Goal: Task Accomplishment & Management: Manage account settings

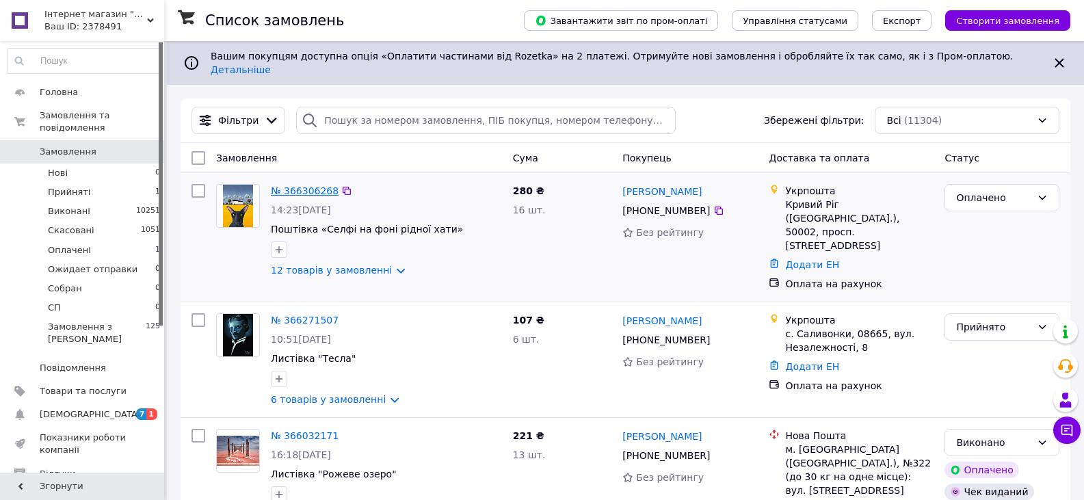
click at [284, 185] on link "№ 366306268" at bounding box center [305, 190] width 68 height 11
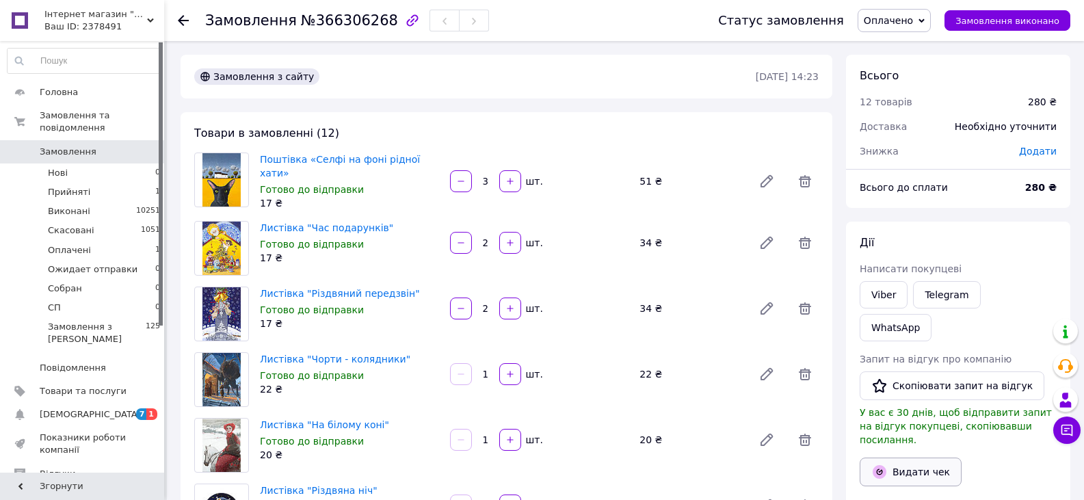
click at [938, 458] on button "Видати чек" at bounding box center [911, 472] width 102 height 29
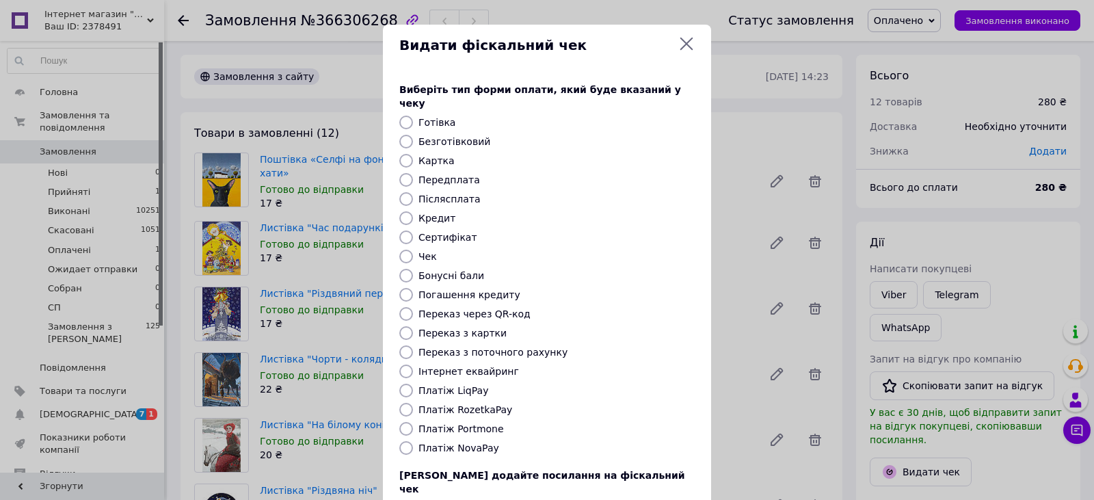
click at [467, 136] on label "Безготівковий" at bounding box center [455, 141] width 72 height 11
click at [413, 135] on input "Безготівковий" at bounding box center [406, 142] width 14 height 14
radio input "true"
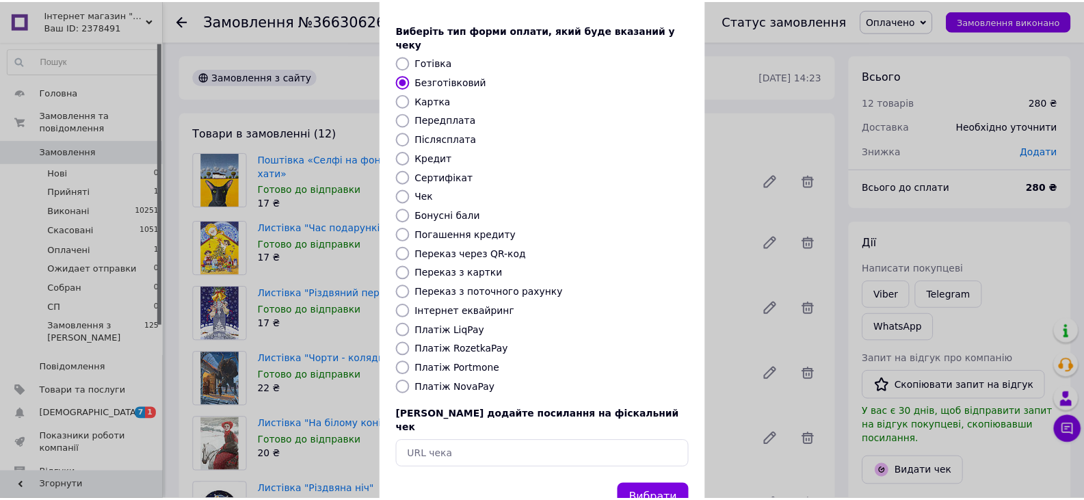
scroll to position [68, 0]
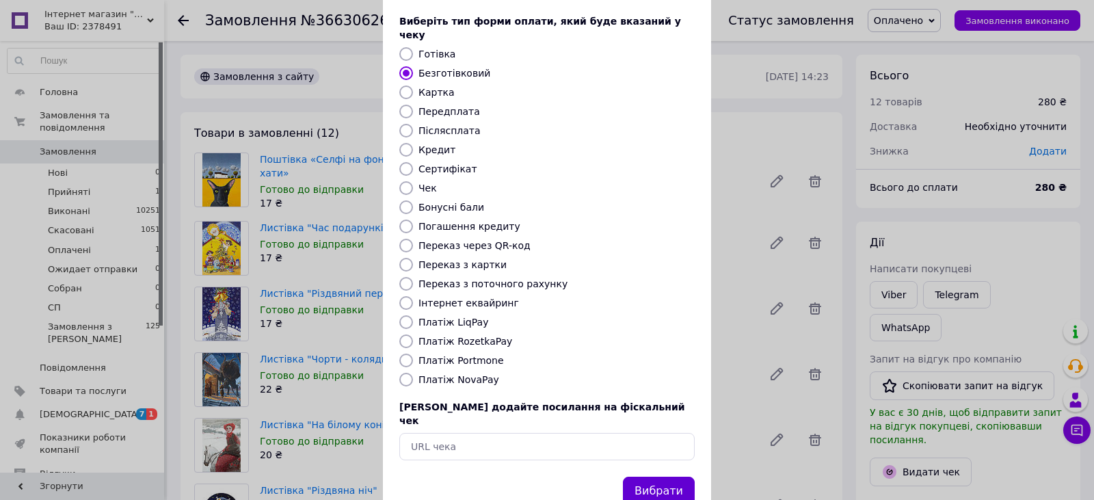
click at [669, 477] on button "Вибрати" at bounding box center [659, 491] width 72 height 29
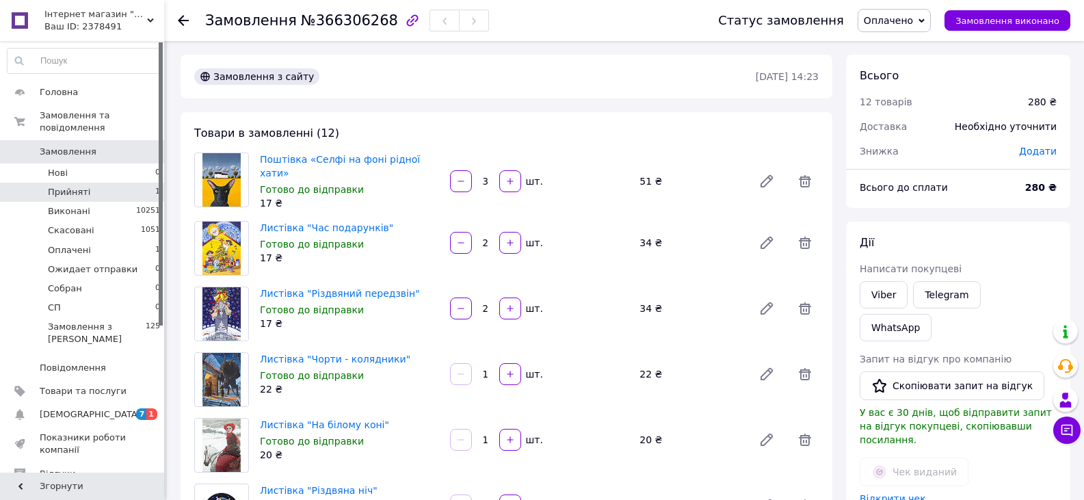
click at [92, 183] on li "Прийняті 1" at bounding box center [84, 192] width 168 height 19
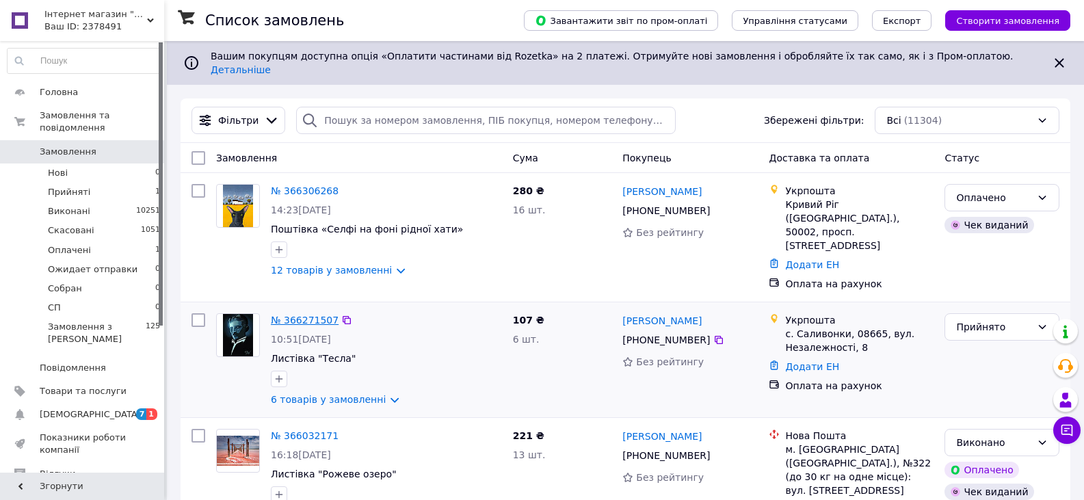
click at [288, 315] on link "№ 366271507" at bounding box center [305, 320] width 68 height 11
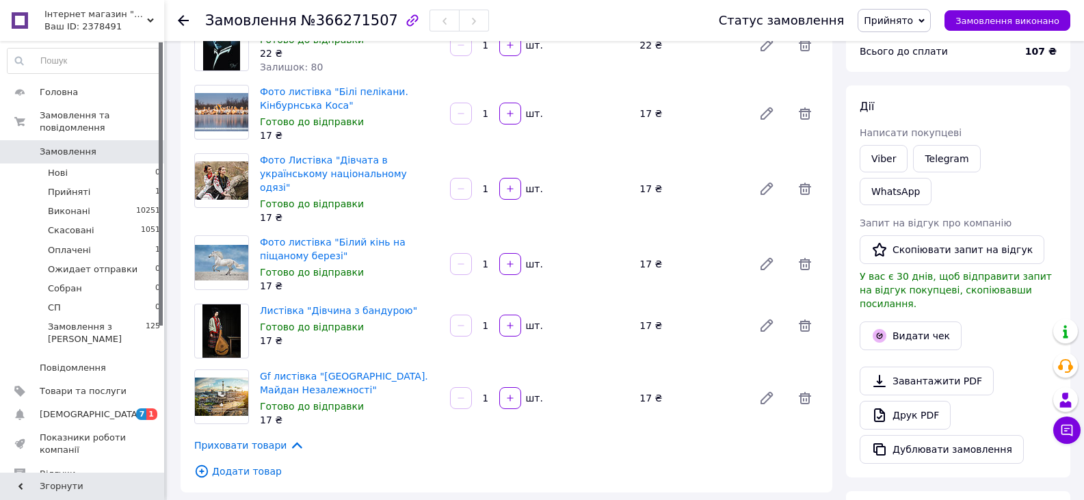
scroll to position [137, 0]
click at [880, 159] on link "Viber" at bounding box center [884, 157] width 48 height 27
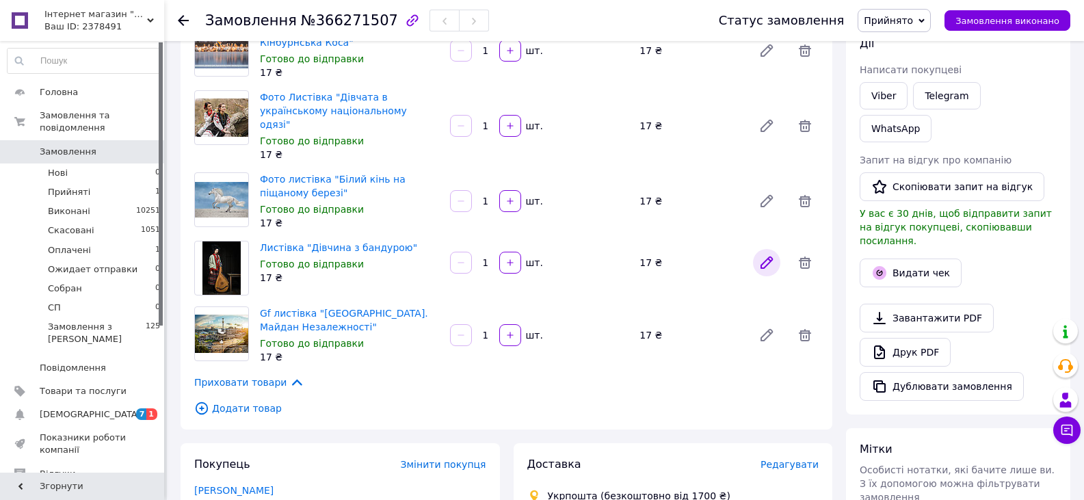
scroll to position [274, 0]
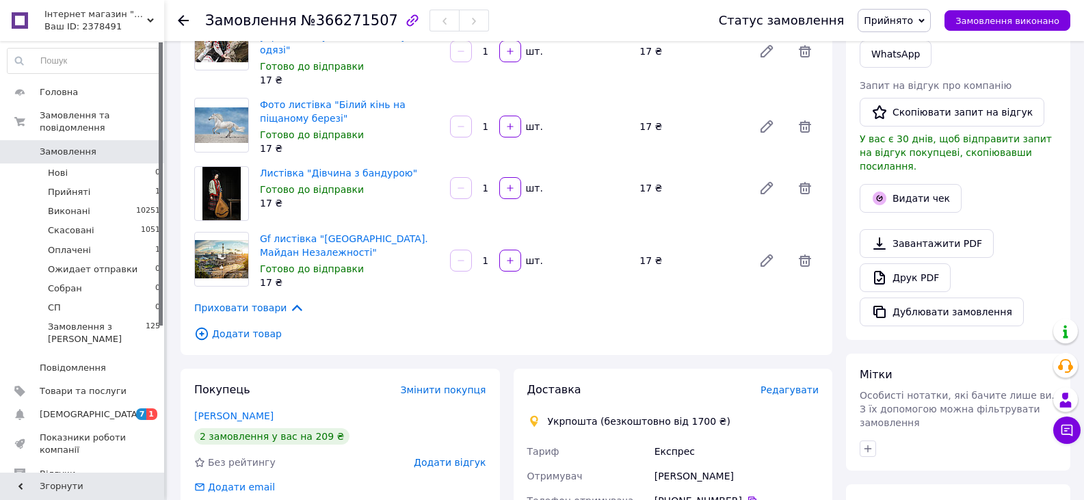
click at [258, 326] on span "Додати товар" at bounding box center [506, 333] width 625 height 15
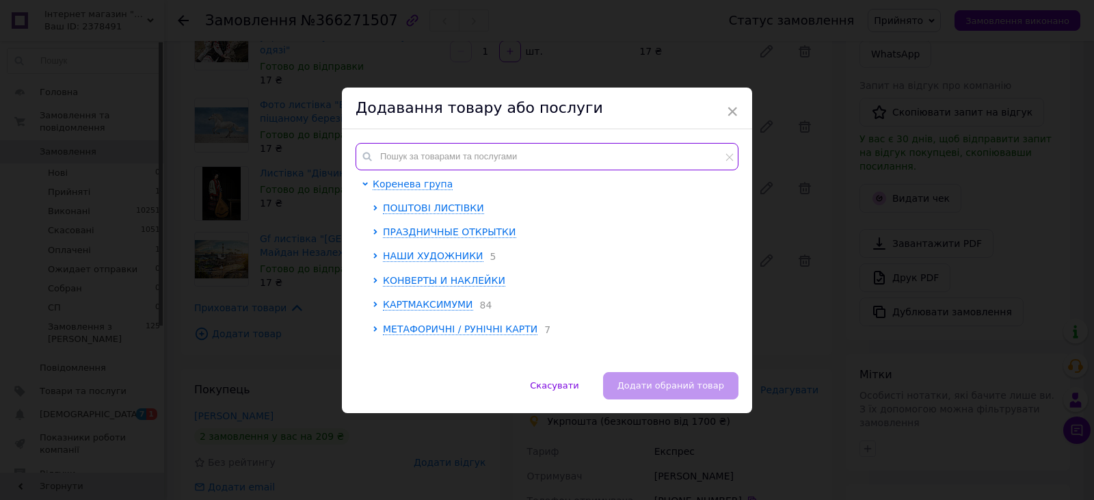
click at [449, 150] on input "text" at bounding box center [547, 156] width 383 height 27
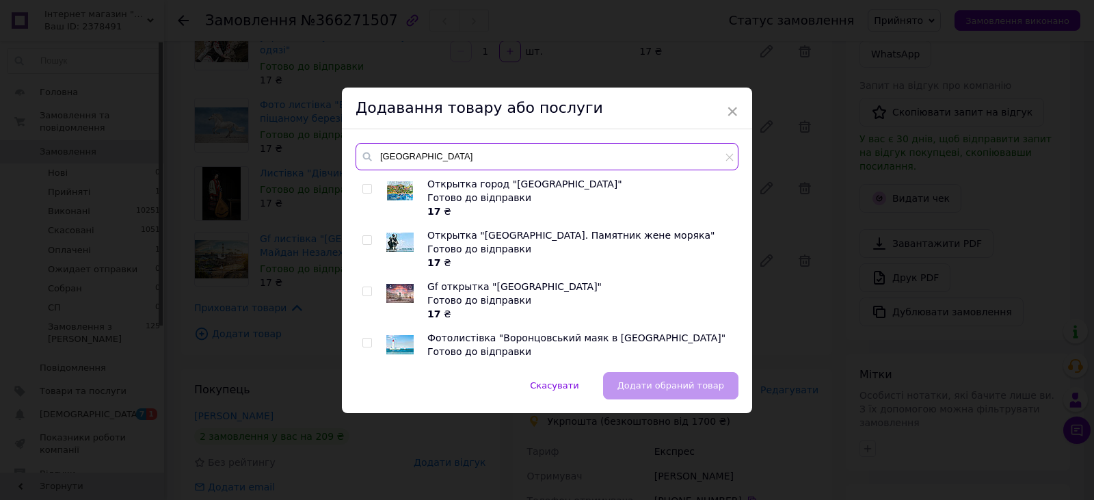
type input "[GEOGRAPHIC_DATA]"
click at [367, 293] on input "checkbox" at bounding box center [367, 291] width 9 height 9
checkbox input "true"
click at [684, 389] on span "Додати обраний товар" at bounding box center [671, 385] width 107 height 10
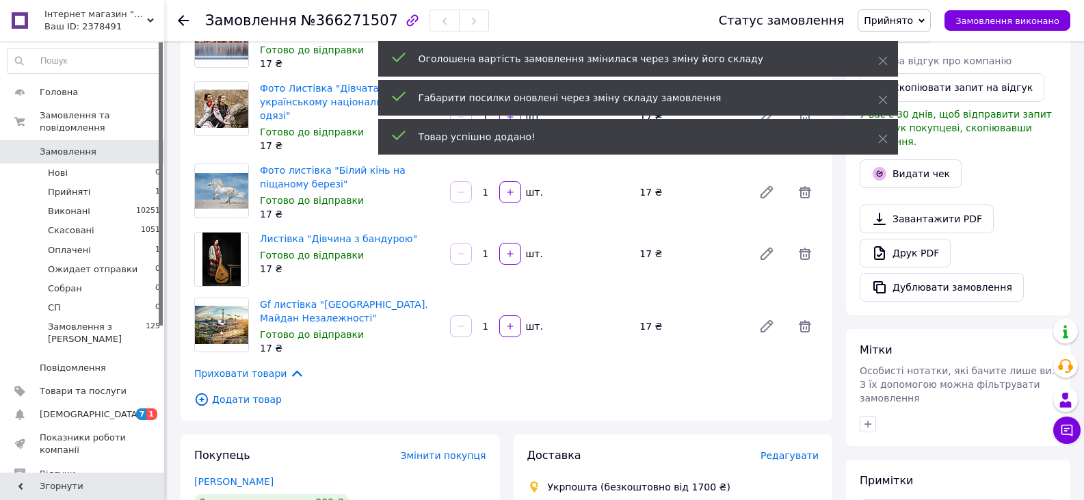
scroll to position [339, 0]
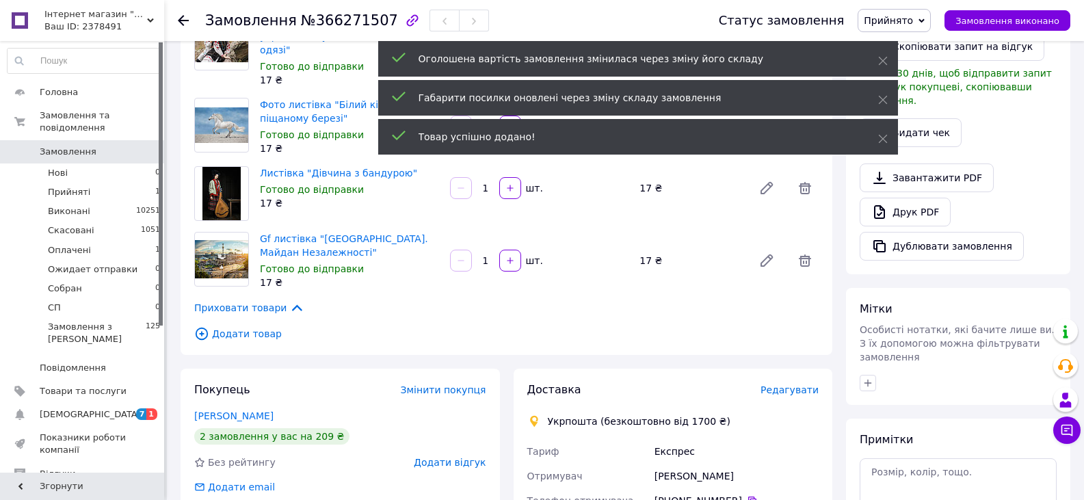
click at [246, 326] on span "Додати товар" at bounding box center [506, 333] width 625 height 15
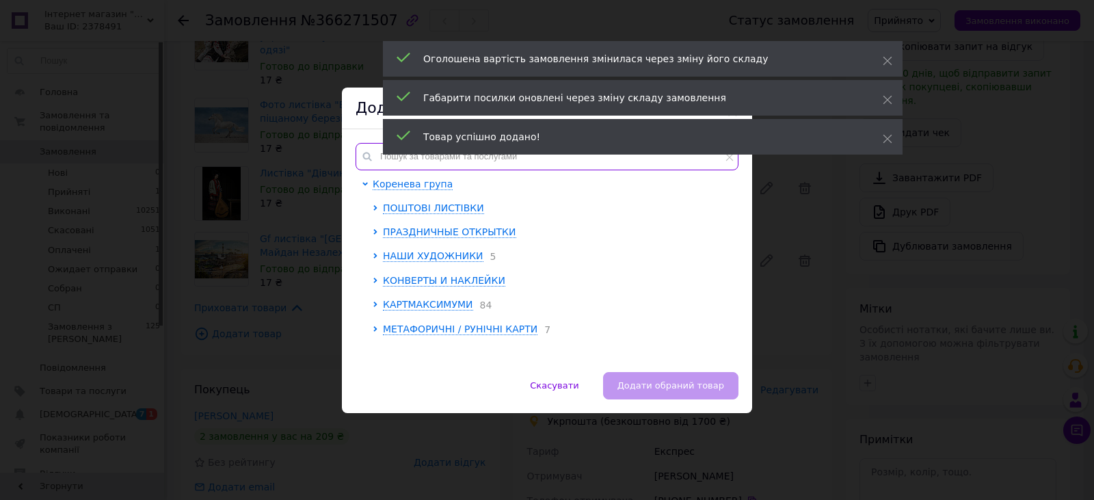
click at [405, 159] on input "text" at bounding box center [547, 156] width 383 height 27
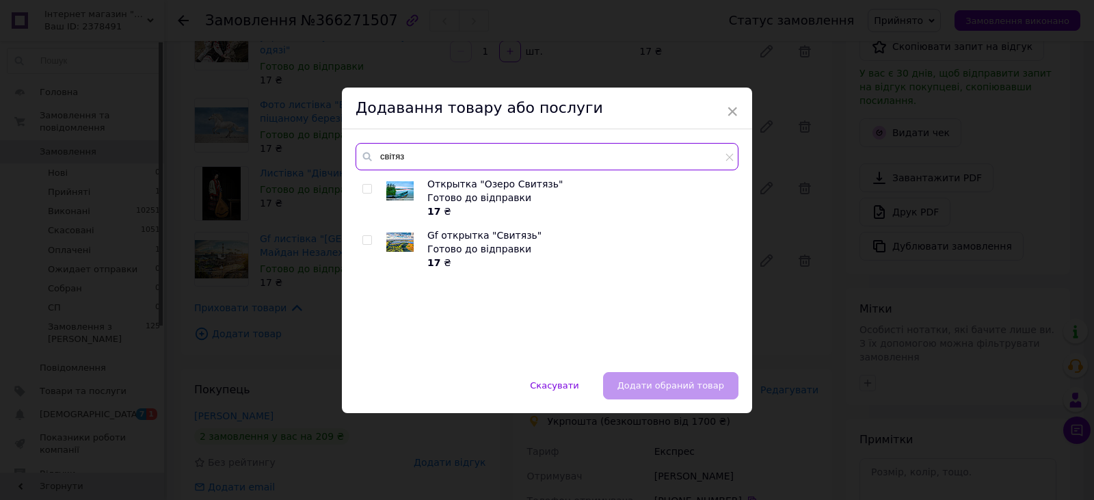
type input "світяз"
drag, startPoint x: 363, startPoint y: 241, endPoint x: 400, endPoint y: 261, distance: 41.6
click at [364, 241] on input "checkbox" at bounding box center [367, 240] width 9 height 9
checkbox input "true"
click at [663, 382] on span "Додати обраний товар" at bounding box center [671, 385] width 107 height 10
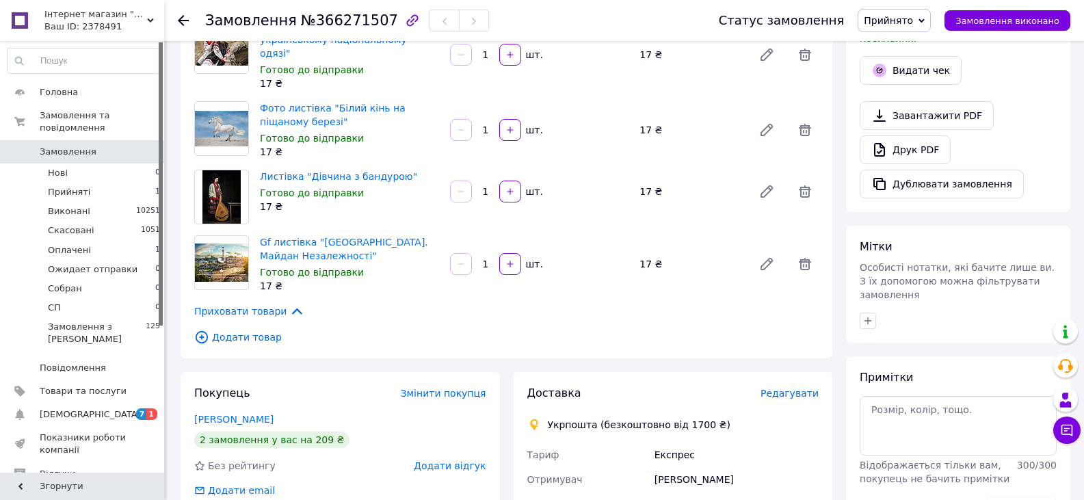
scroll to position [405, 0]
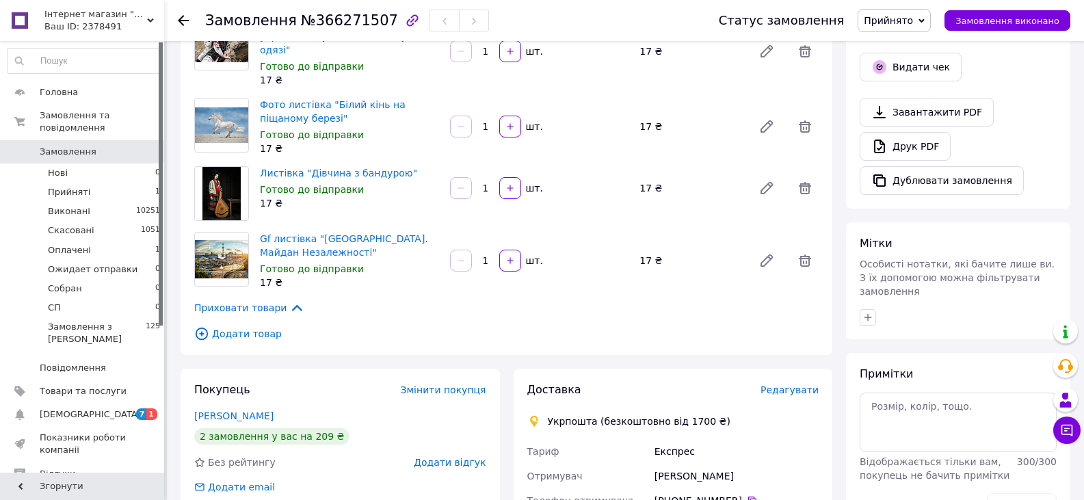
click at [242, 326] on span "Додати товар" at bounding box center [506, 333] width 625 height 15
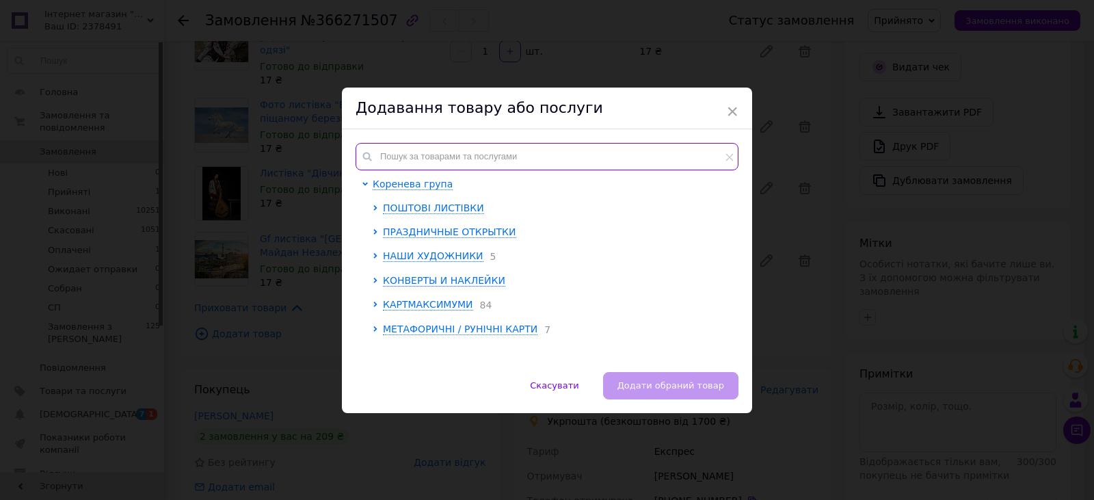
click at [412, 160] on input "text" at bounding box center [547, 156] width 383 height 27
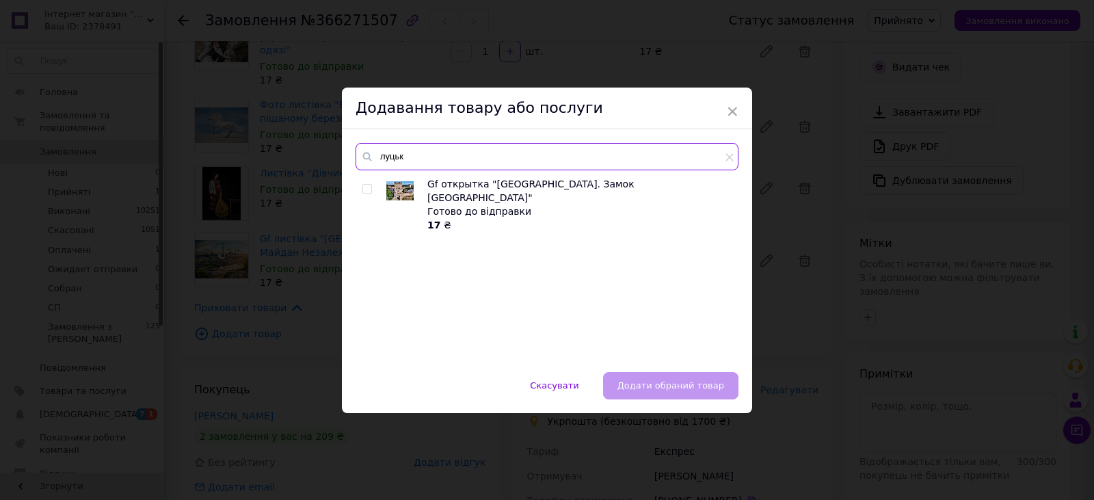
type input "луцьк"
click at [364, 190] on input "checkbox" at bounding box center [367, 189] width 9 height 9
checkbox input "true"
click at [653, 394] on button "Додати обраний товар" at bounding box center [670, 385] width 135 height 27
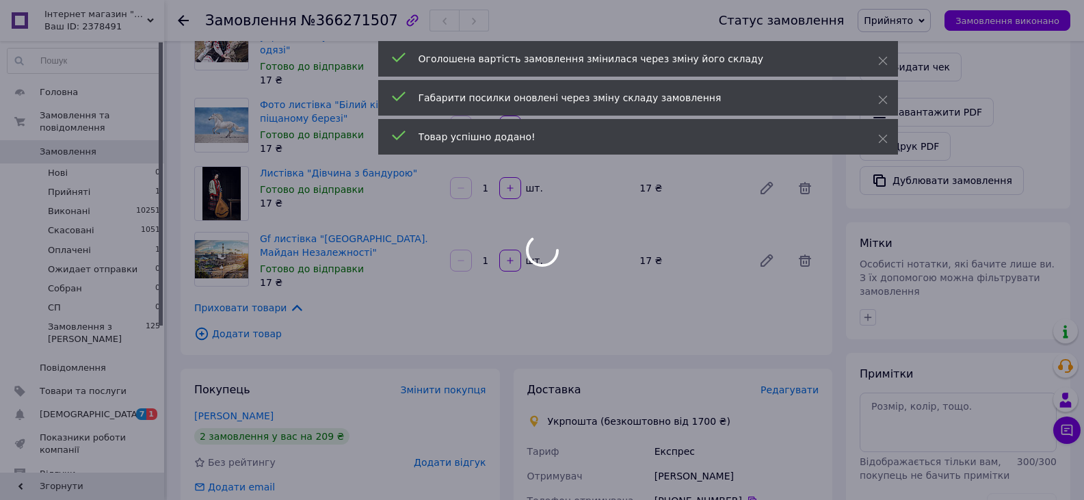
scroll to position [471, 0]
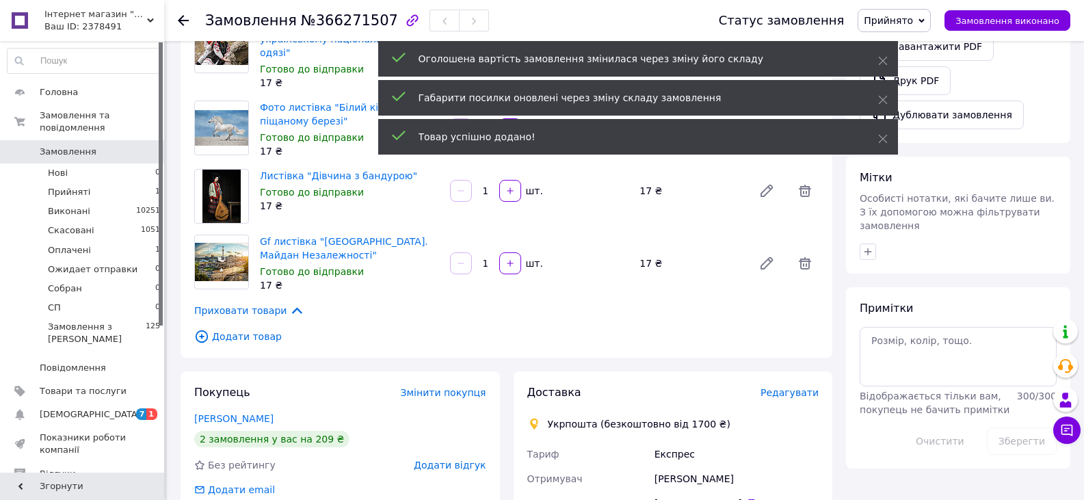
click at [221, 329] on span "Додати товар" at bounding box center [506, 336] width 625 height 15
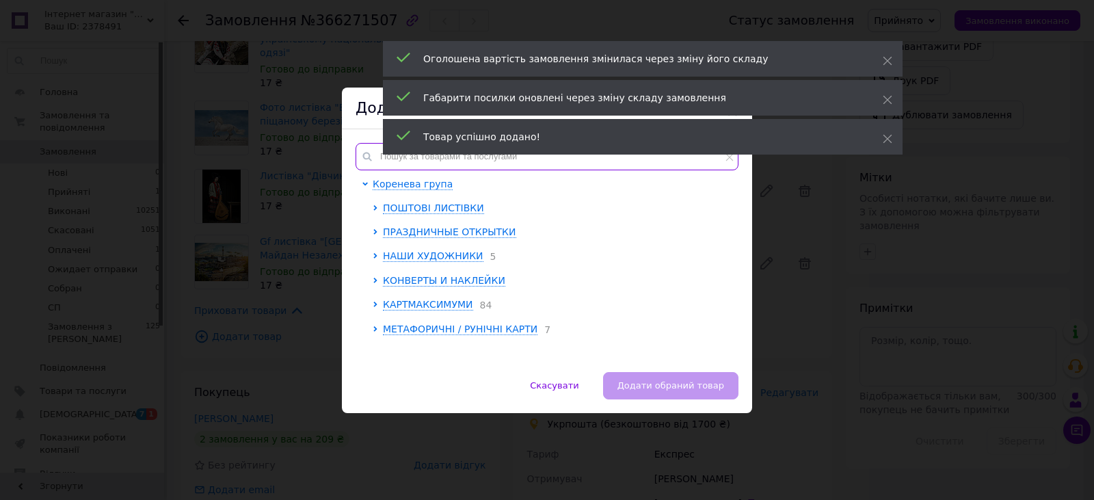
click at [426, 161] on input "text" at bounding box center [547, 156] width 383 height 27
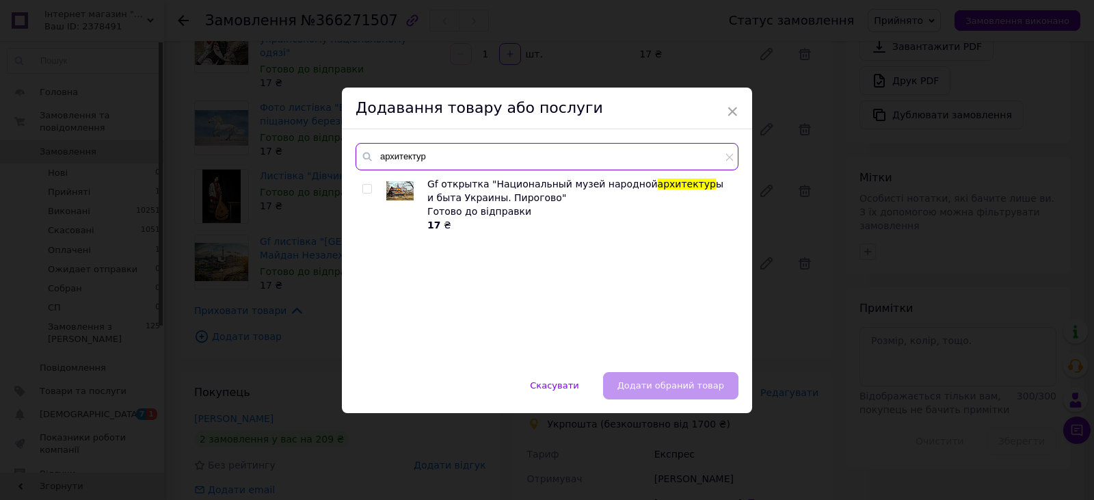
type input "архитектур"
click at [366, 190] on input "checkbox" at bounding box center [367, 189] width 9 height 9
checkbox input "true"
click at [681, 386] on span "Додати обраний товар" at bounding box center [671, 385] width 107 height 10
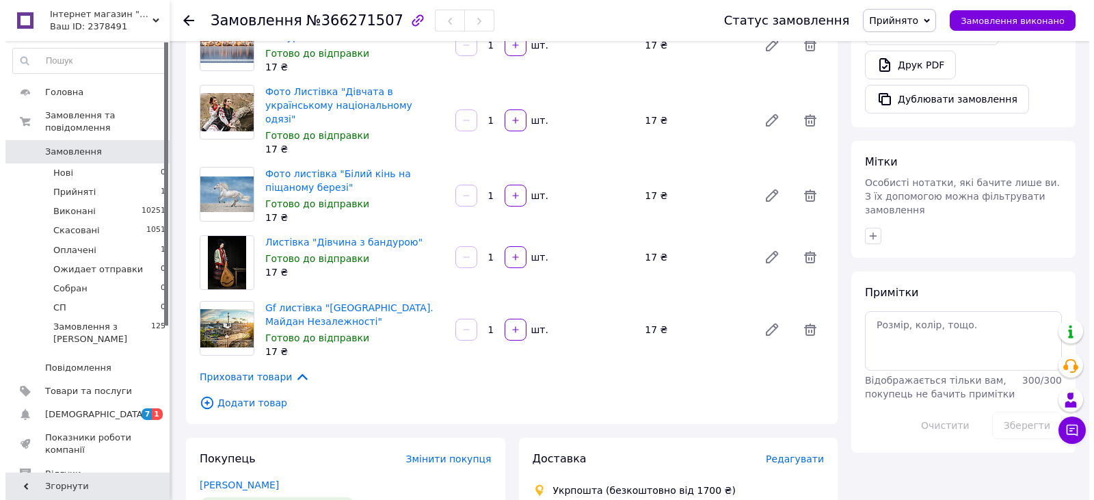
scroll to position [577, 0]
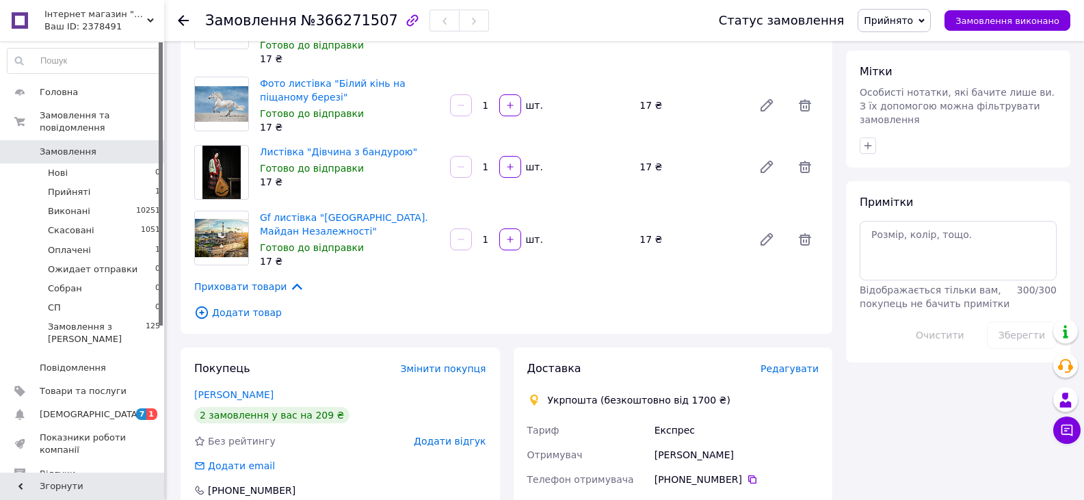
click at [258, 305] on span "Додати товар" at bounding box center [506, 312] width 625 height 15
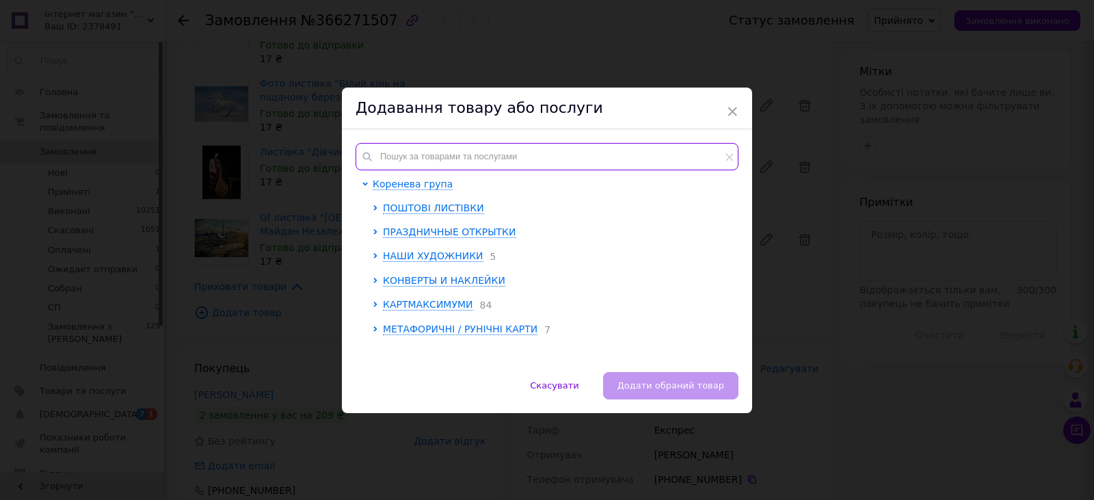
click at [389, 153] on input "text" at bounding box center [547, 156] width 383 height 27
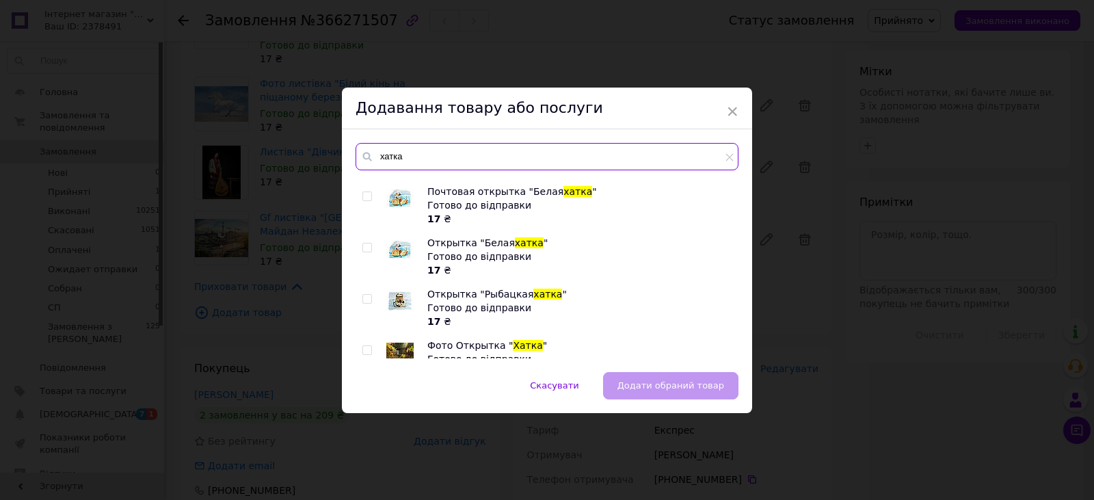
scroll to position [65, 0]
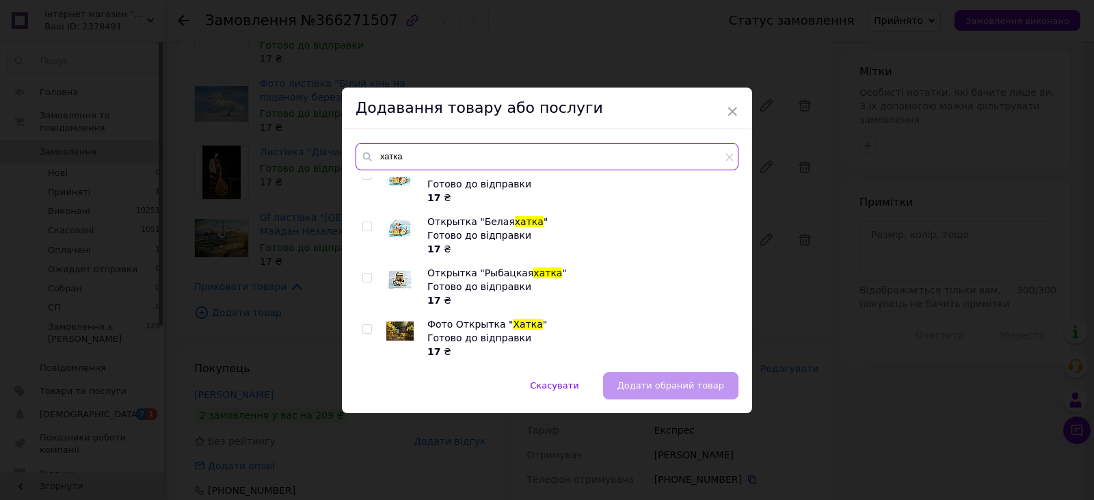
type input "хатка"
click at [365, 330] on input "checkbox" at bounding box center [367, 329] width 9 height 9
checkbox input "true"
click at [443, 157] on input "хатка" at bounding box center [547, 156] width 383 height 27
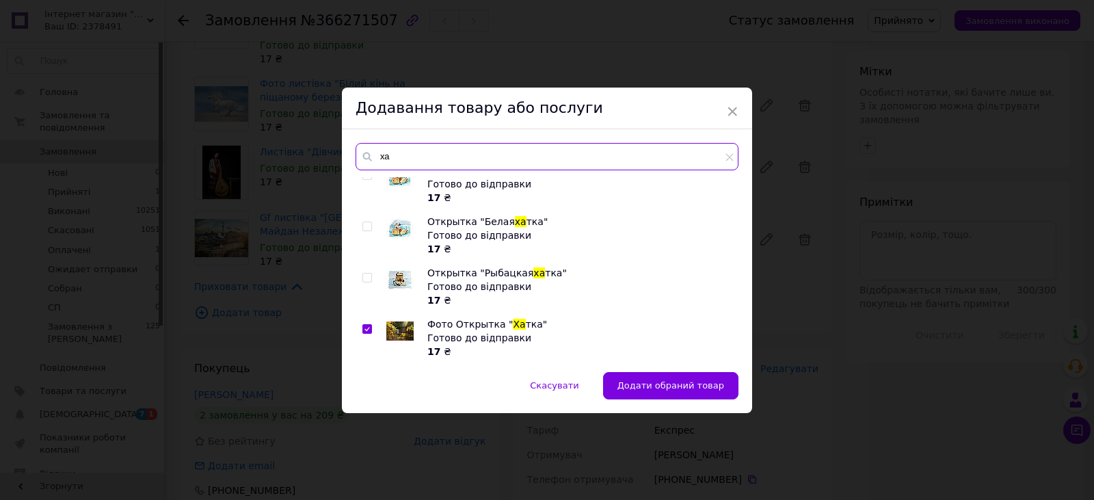
type input "х"
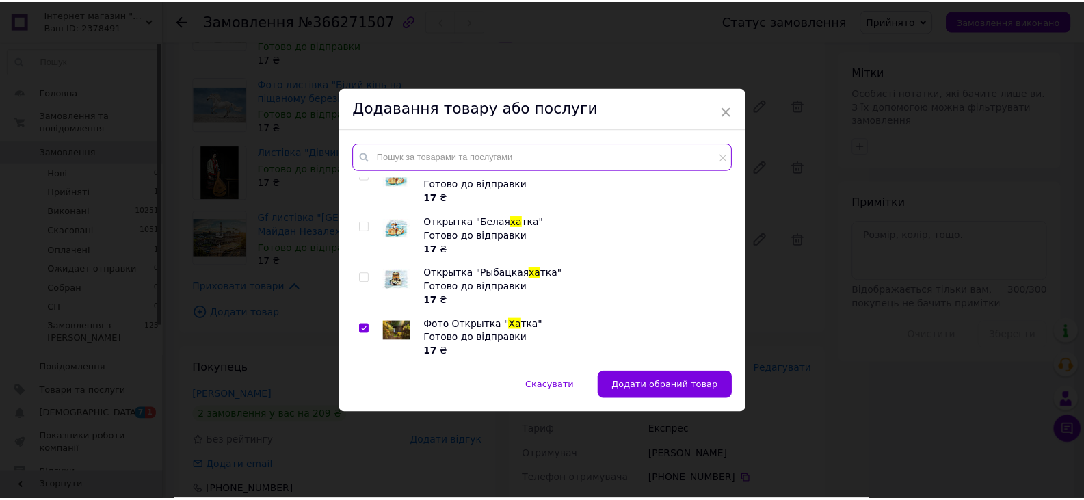
scroll to position [0, 0]
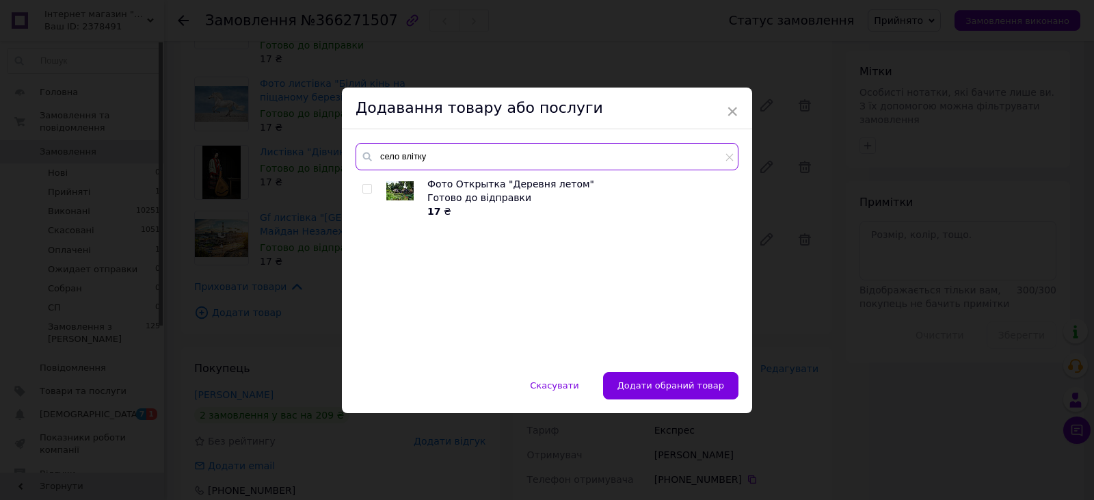
type input "село влітку"
click at [365, 190] on input "checkbox" at bounding box center [367, 189] width 9 height 9
checkbox input "true"
click at [670, 391] on button "Додати обрані товари" at bounding box center [672, 385] width 133 height 27
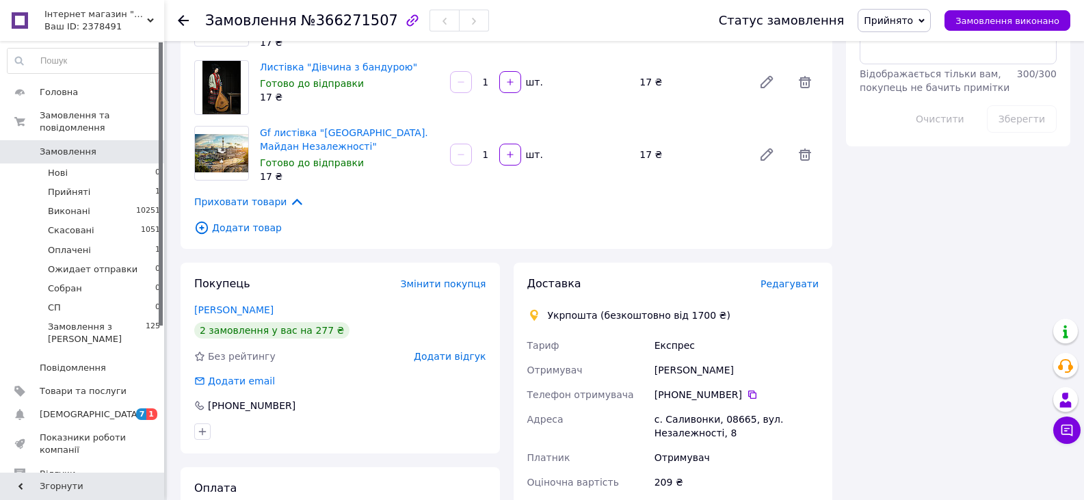
scroll to position [821, 0]
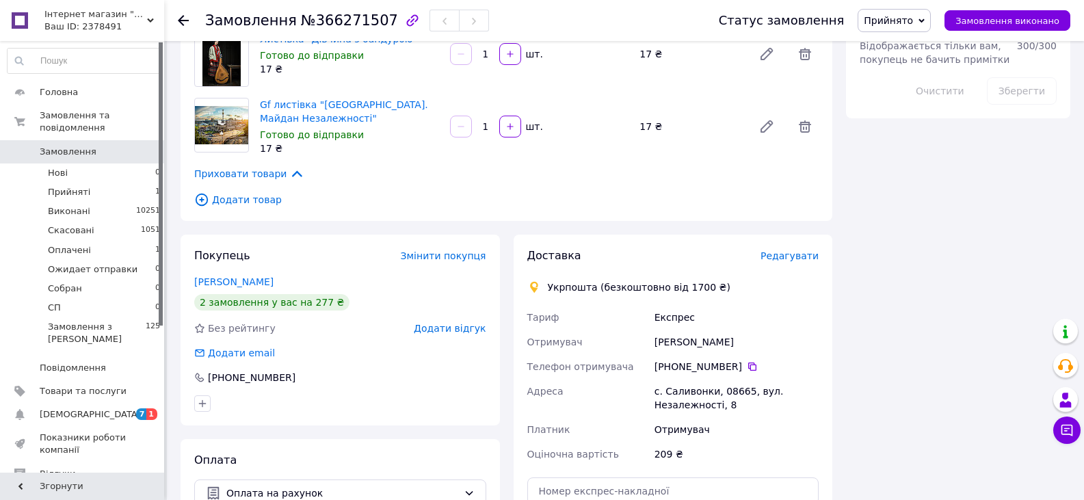
click at [254, 192] on span "Додати товар" at bounding box center [506, 199] width 625 height 15
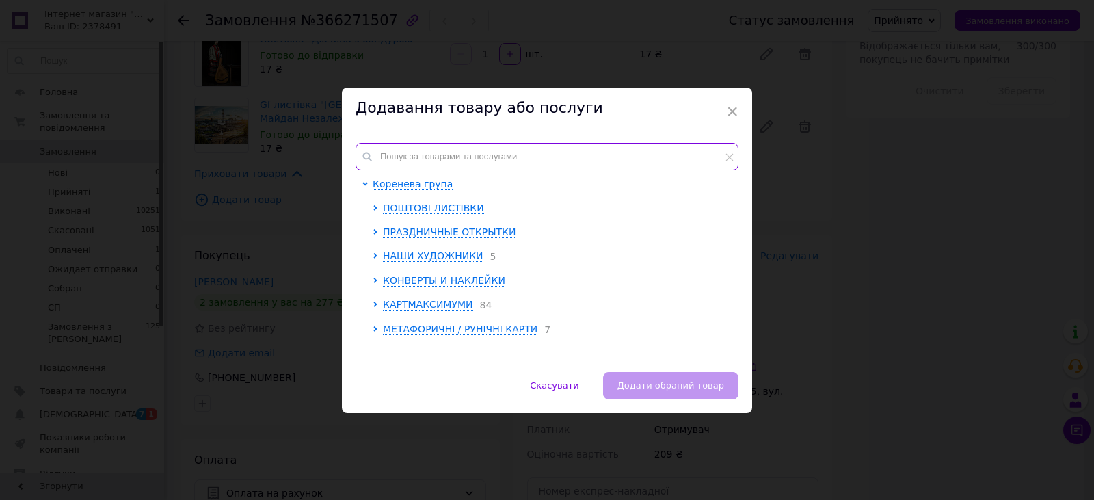
click at [420, 156] on input "text" at bounding box center [547, 156] width 383 height 27
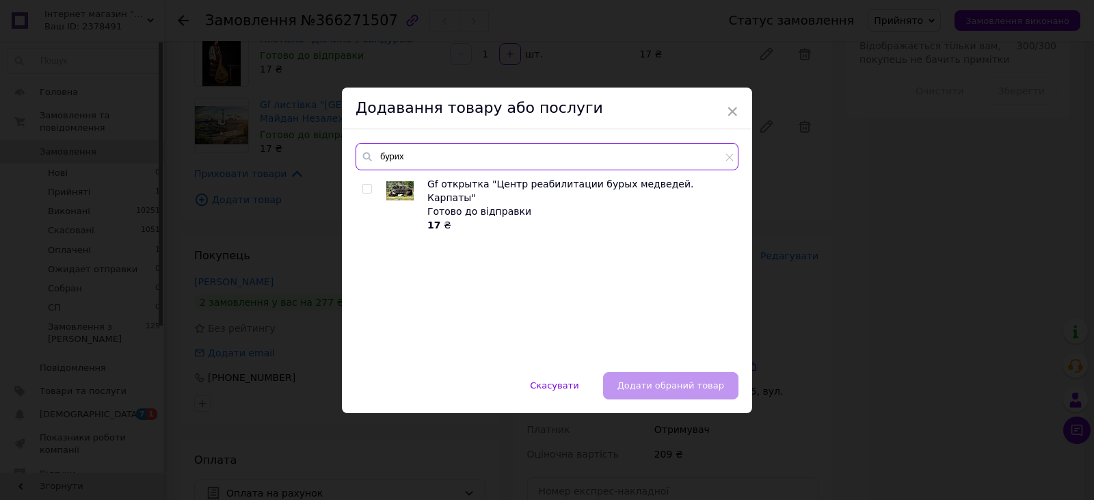
type input "бурих"
drag, startPoint x: 365, startPoint y: 190, endPoint x: 415, endPoint y: 167, distance: 54.5
click at [365, 189] on input "checkbox" at bounding box center [367, 189] width 9 height 9
checkbox input "true"
click at [438, 153] on input "бурих" at bounding box center [547, 156] width 383 height 27
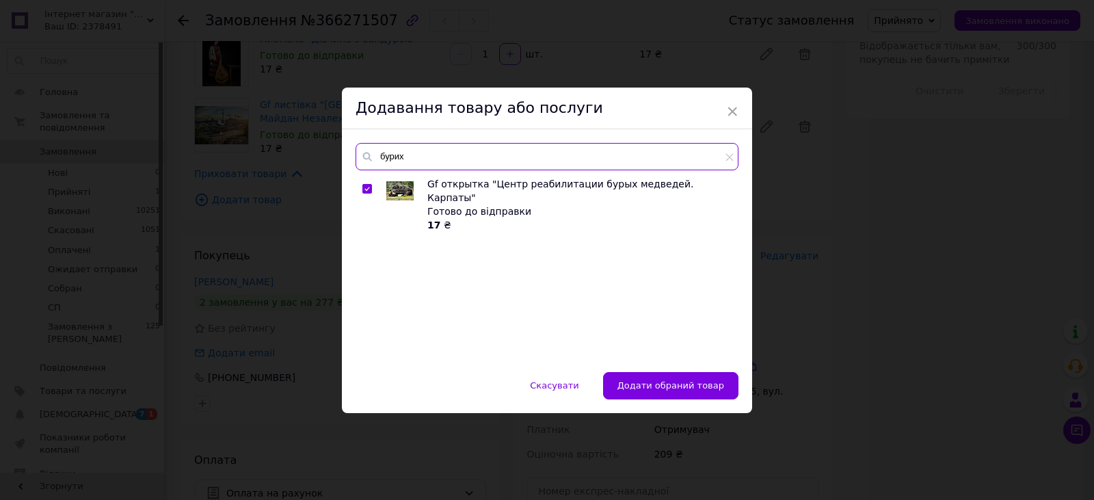
click at [512, 153] on input "бурих" at bounding box center [547, 156] width 383 height 27
type input "б"
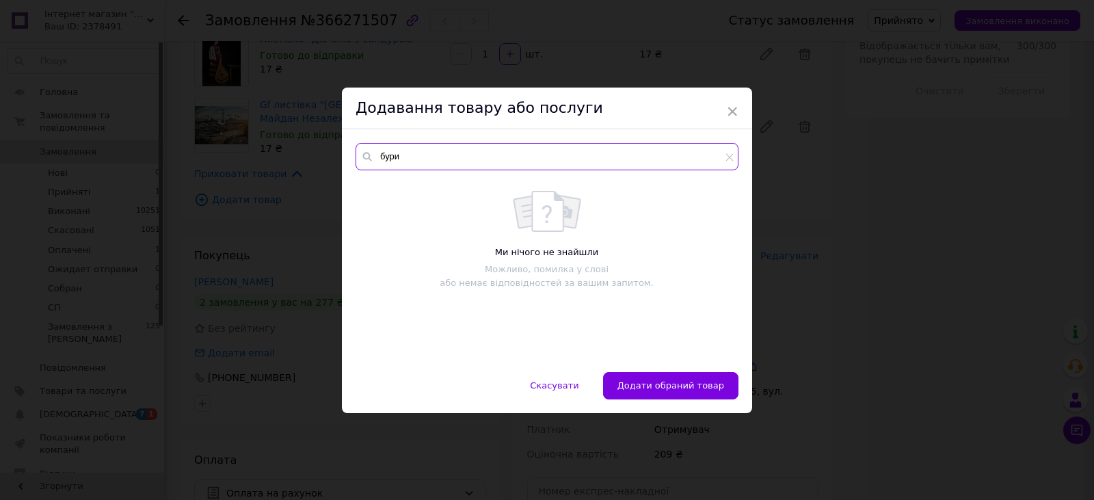
type input "бурих"
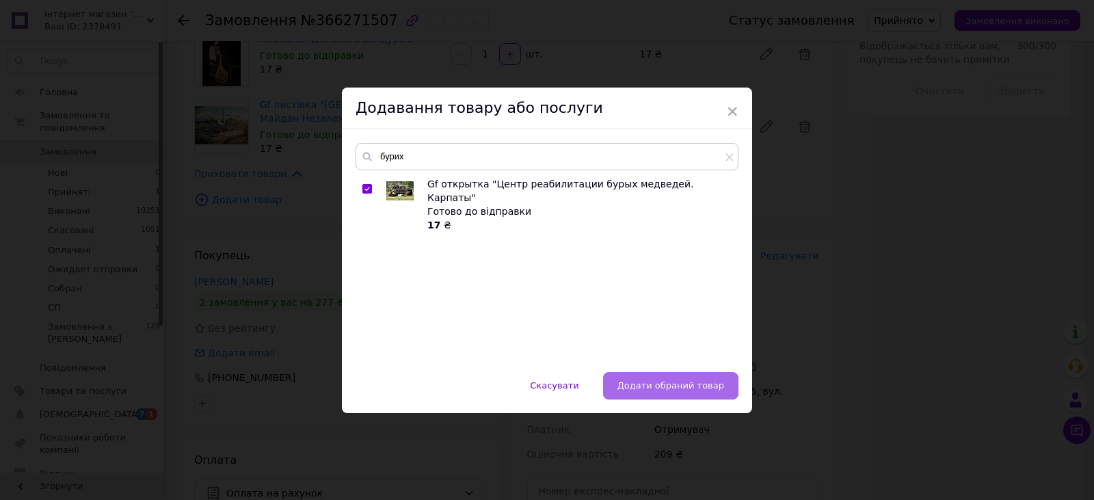
click at [706, 384] on span "Додати обраний товар" at bounding box center [671, 385] width 107 height 10
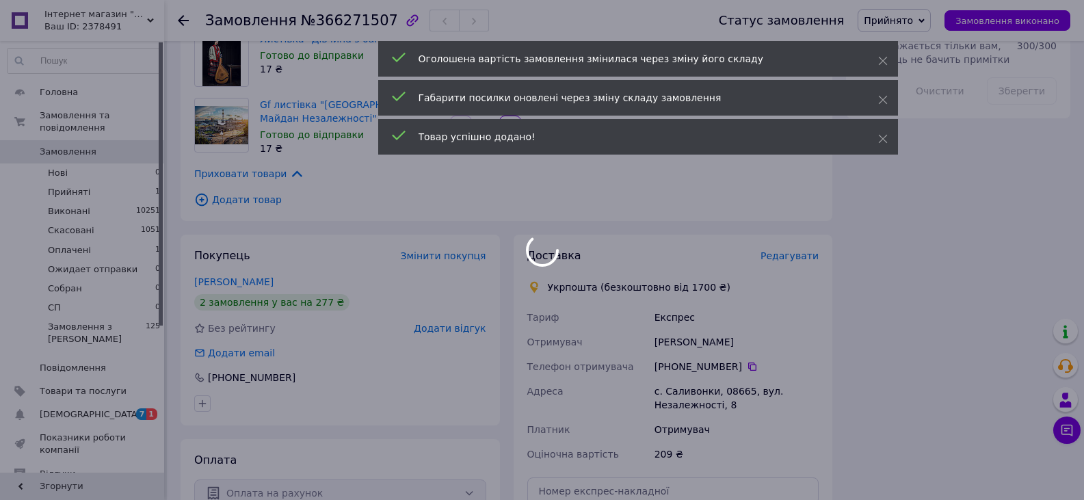
scroll to position [889, 0]
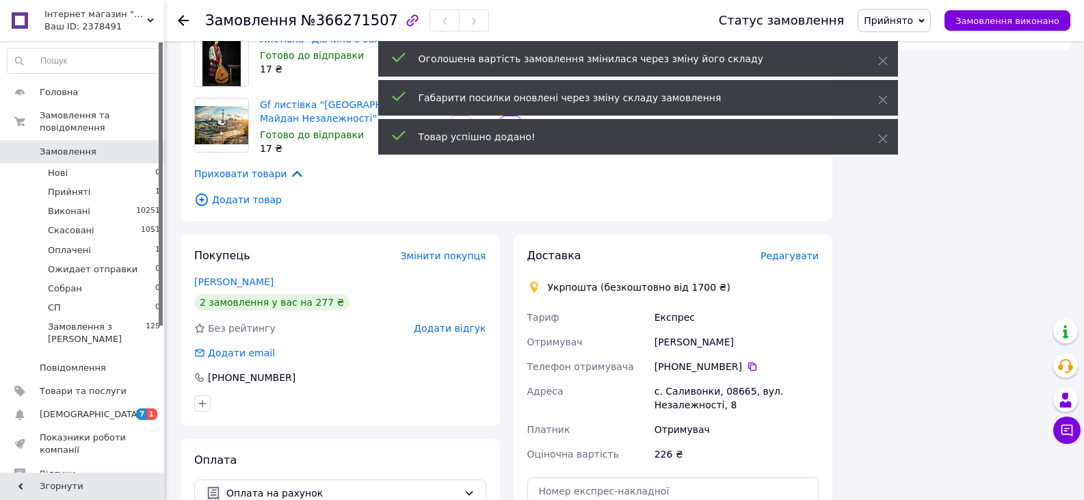
click at [252, 192] on span "Додати товар" at bounding box center [506, 199] width 625 height 15
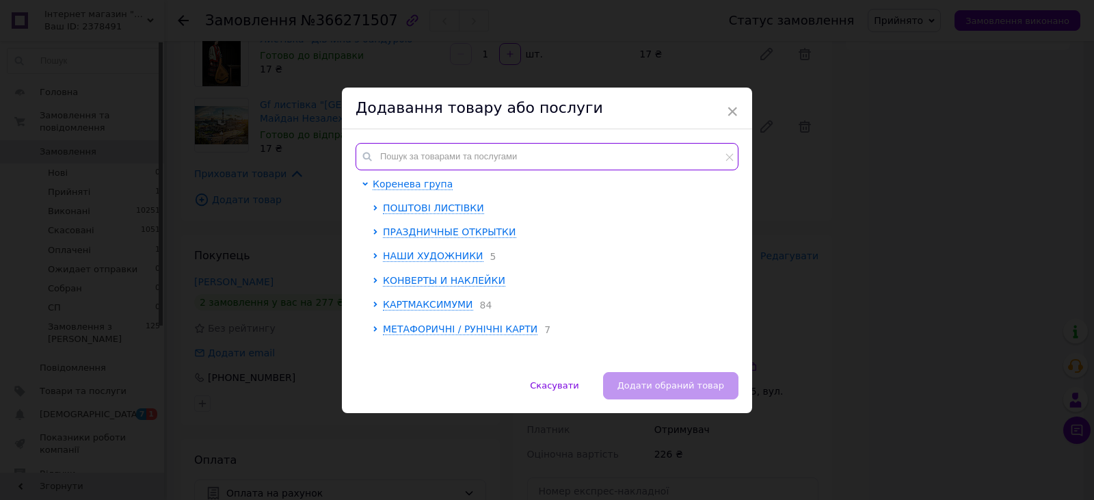
click at [427, 159] on input "text" at bounding box center [547, 156] width 383 height 27
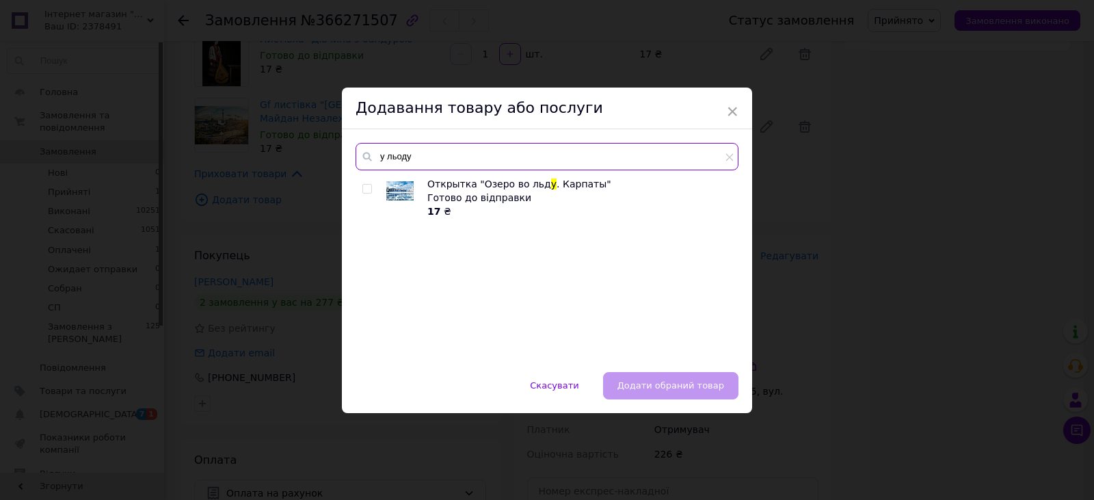
type input "у льоду"
click at [369, 185] on input "checkbox" at bounding box center [367, 189] width 9 height 9
checkbox input "true"
click at [702, 390] on span "Додати обраний товар" at bounding box center [671, 385] width 107 height 10
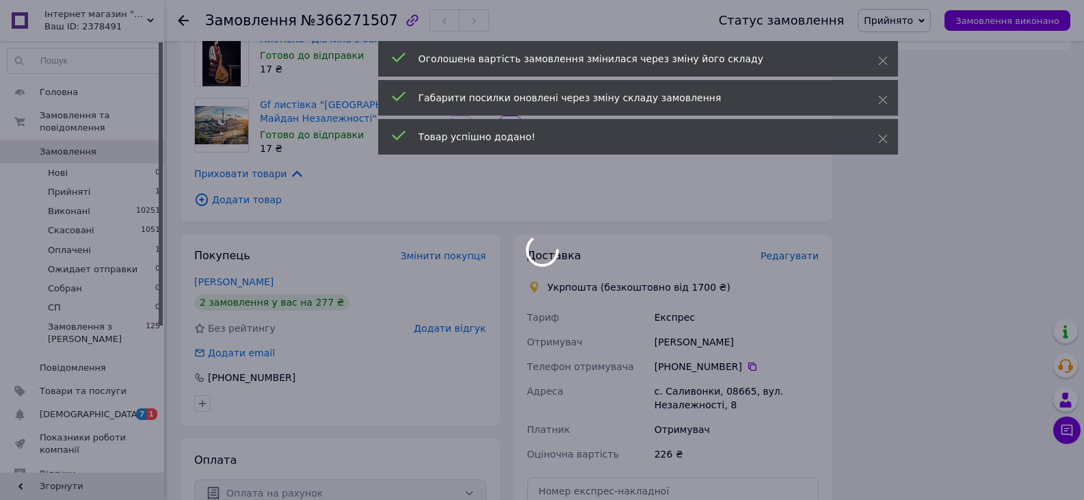
scroll to position [955, 0]
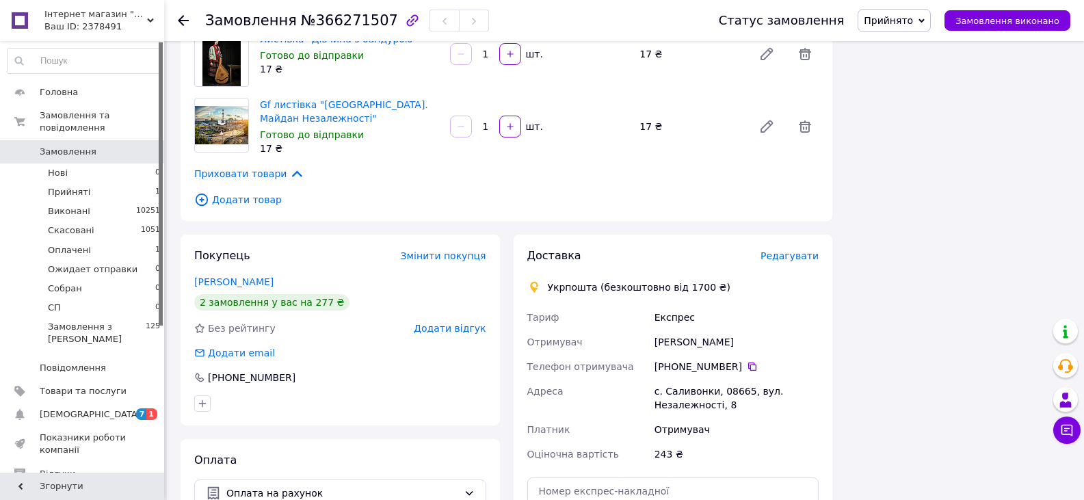
click at [263, 192] on span "Додати товар" at bounding box center [506, 199] width 625 height 15
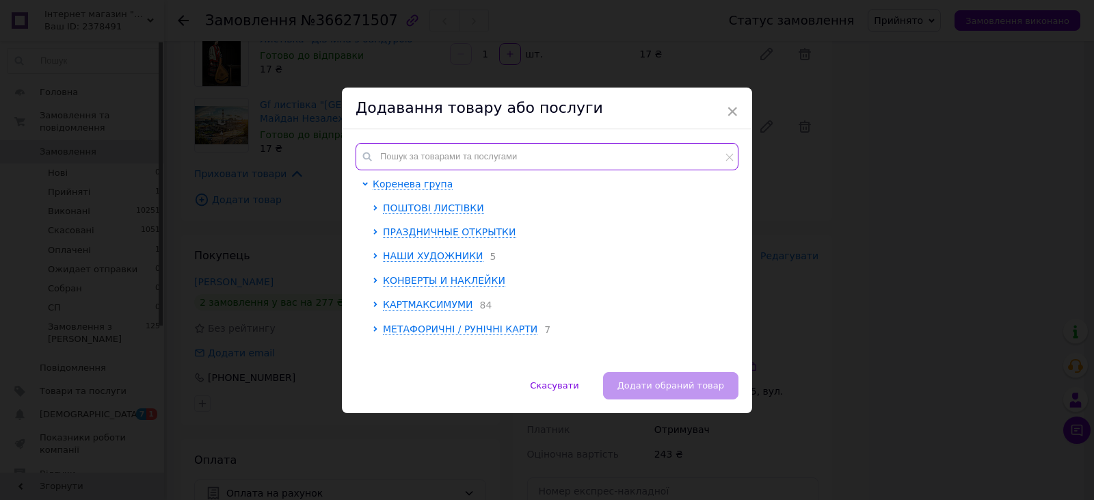
click at [477, 150] on input "text" at bounding box center [547, 156] width 383 height 27
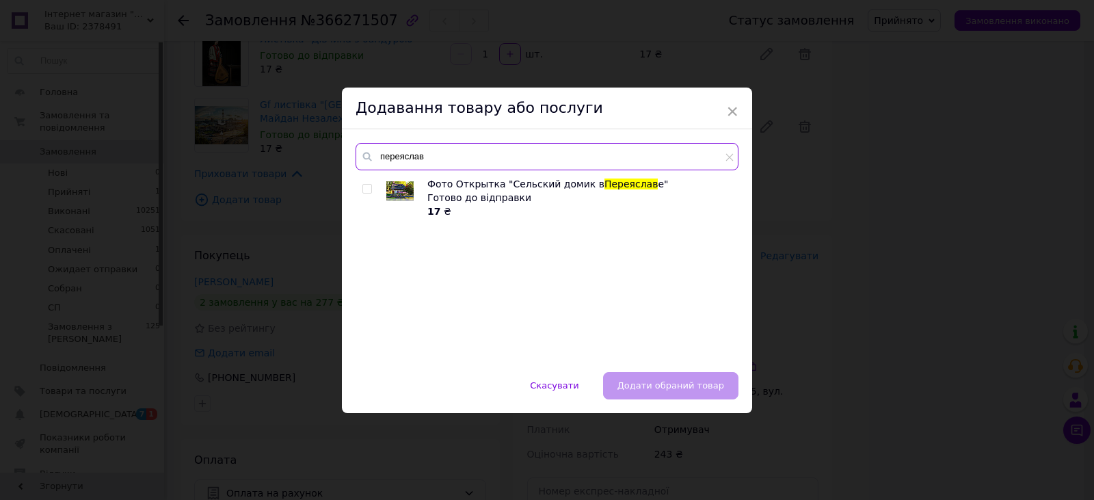
type input "переяслав"
click at [365, 189] on input "checkbox" at bounding box center [367, 189] width 9 height 9
checkbox input "true"
click at [481, 157] on input "переяслав" at bounding box center [547, 156] width 383 height 27
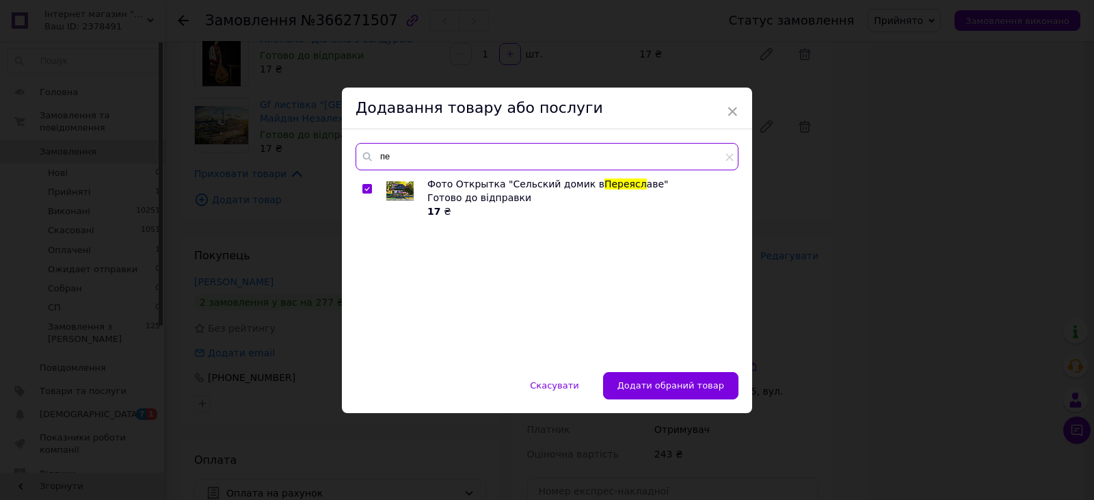
type input "п"
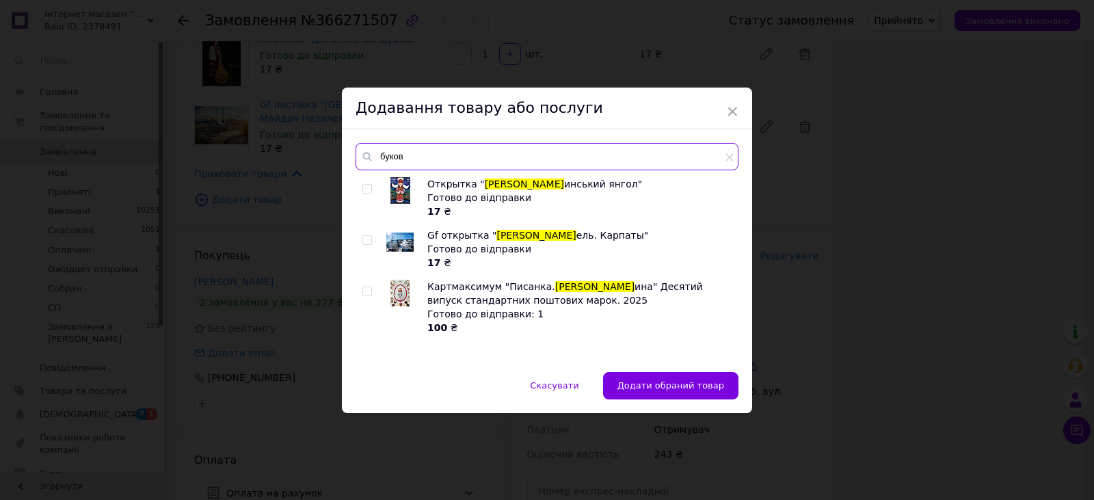
type input "буков"
click at [367, 241] on input "checkbox" at bounding box center [367, 240] width 9 height 9
checkbox input "true"
drag, startPoint x: 669, startPoint y: 384, endPoint x: 717, endPoint y: 423, distance: 62.2
click at [671, 384] on span "Додати обрані товари" at bounding box center [672, 385] width 104 height 10
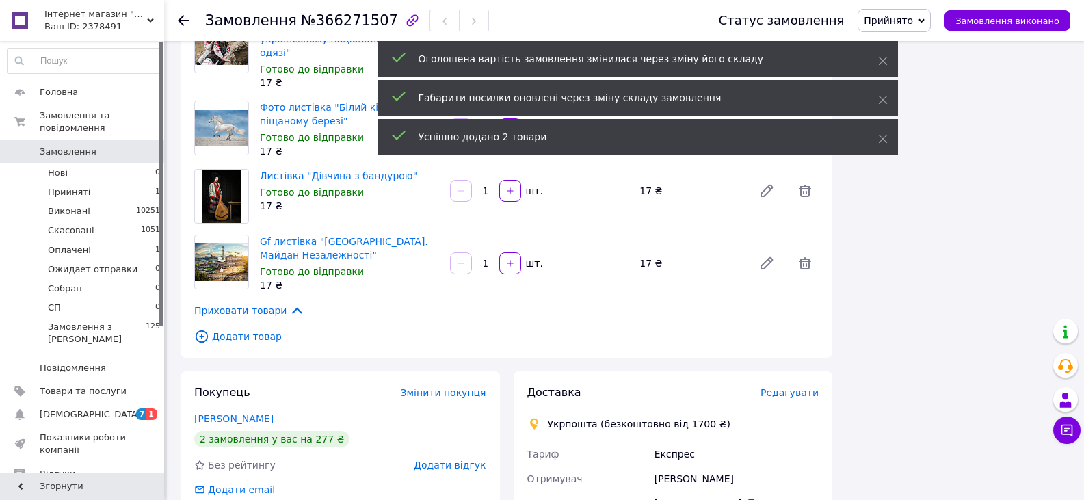
scroll to position [1089, 0]
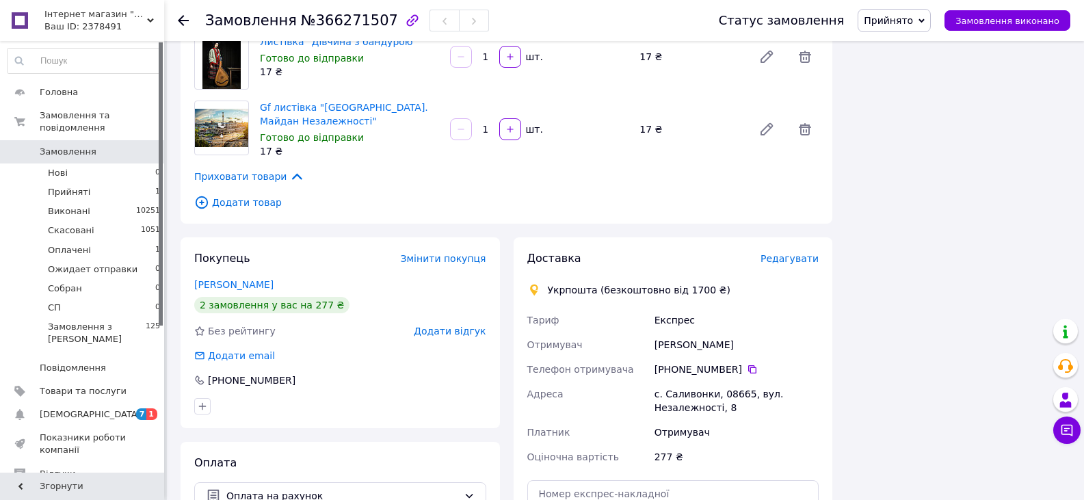
click at [241, 195] on span "Додати товар" at bounding box center [506, 202] width 625 height 15
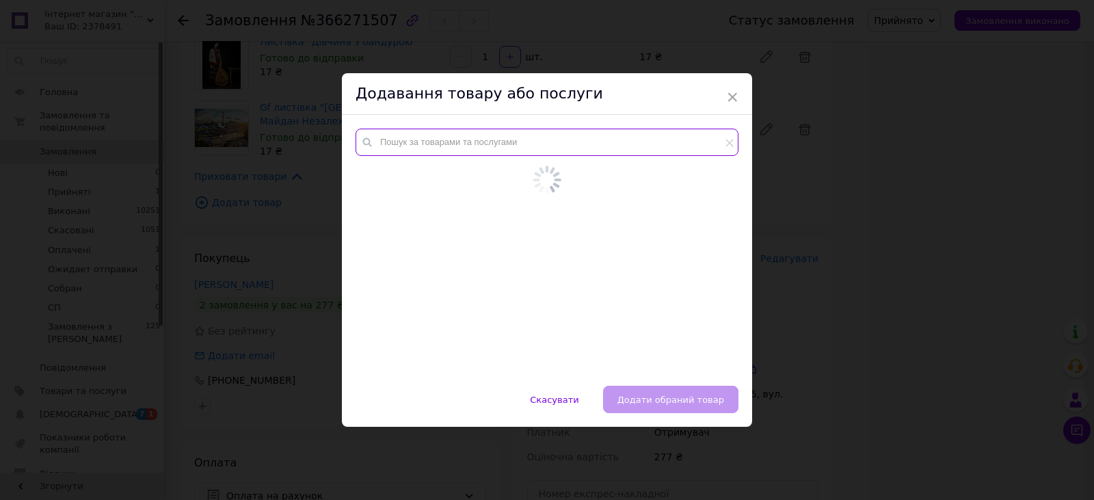
click at [448, 144] on input "text" at bounding box center [547, 142] width 383 height 27
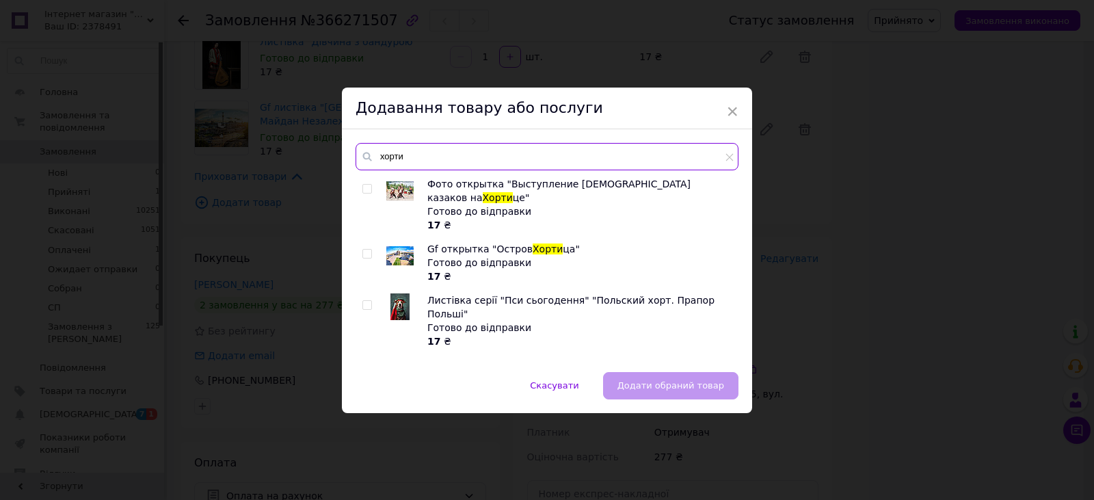
type input "хорти"
click at [365, 250] on input "checkbox" at bounding box center [367, 254] width 9 height 9
checkbox input "true"
click at [687, 385] on span "Додати обраний товар" at bounding box center [671, 385] width 107 height 10
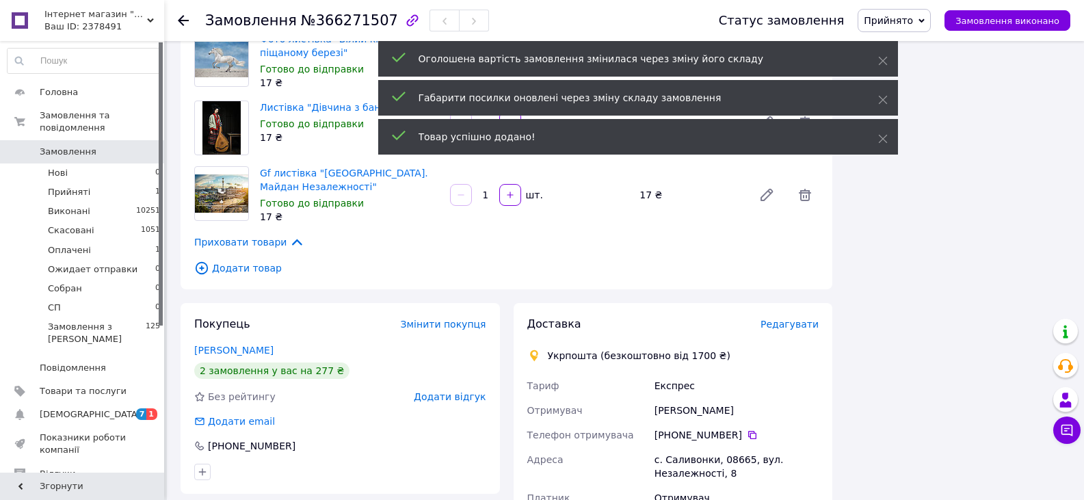
scroll to position [1155, 0]
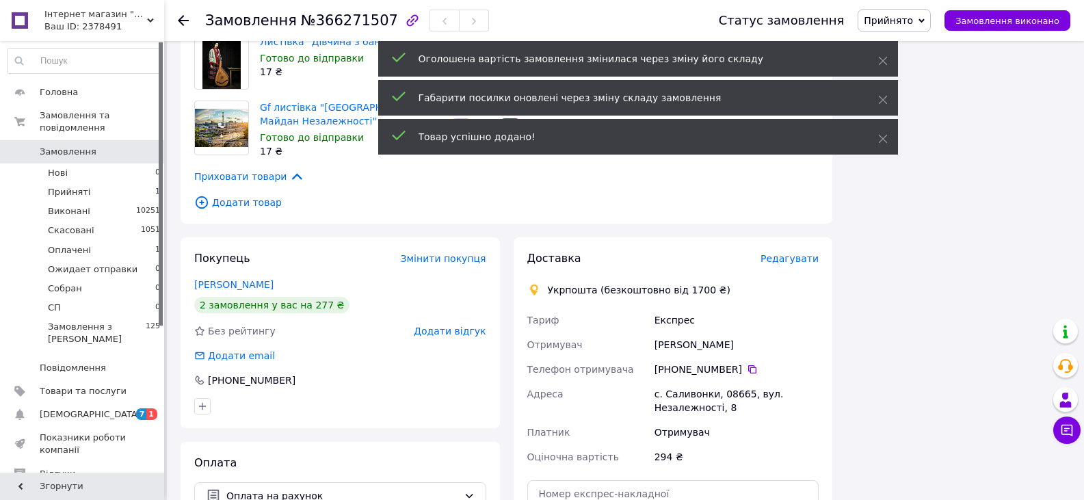
click at [246, 195] on span "Додати товар" at bounding box center [506, 202] width 625 height 15
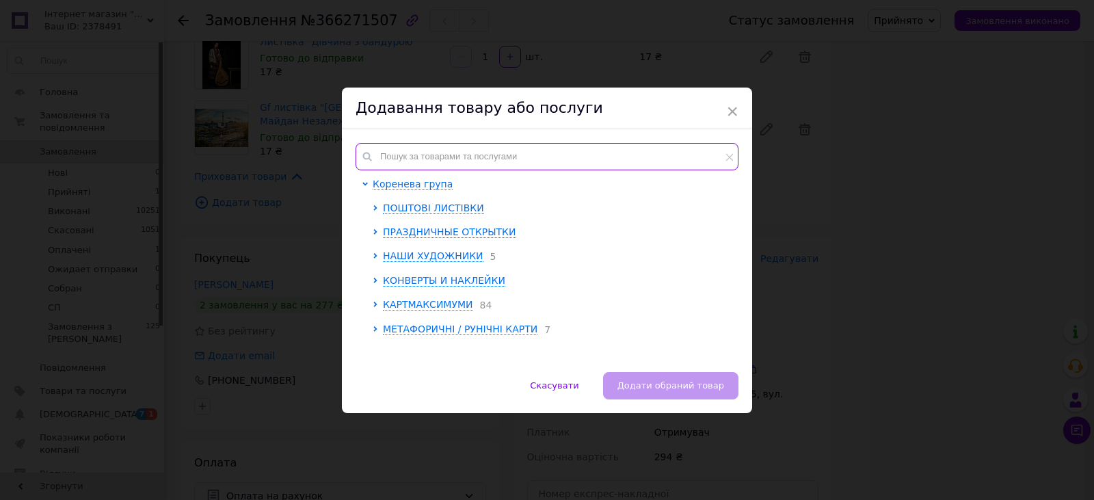
click at [428, 161] on input "text" at bounding box center [547, 156] width 383 height 27
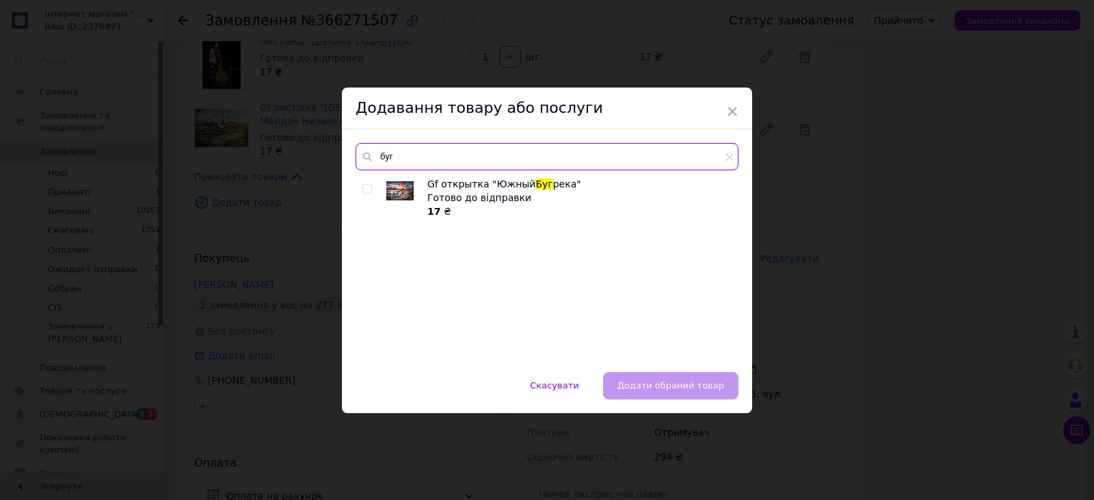
type input "буг"
click at [365, 191] on input "checkbox" at bounding box center [367, 189] width 9 height 9
checkbox input "true"
click at [718, 382] on span "Додати обраний товар" at bounding box center [671, 385] width 107 height 10
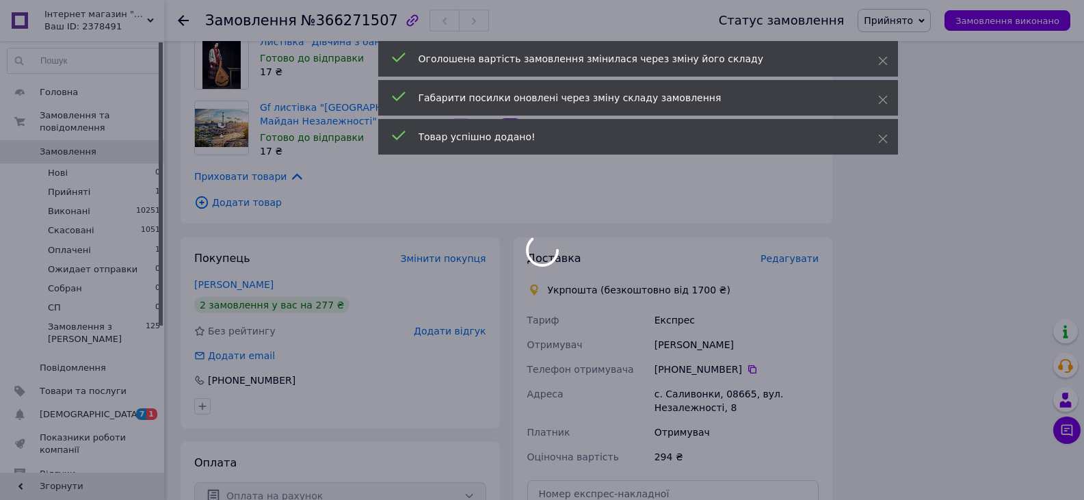
scroll to position [1220, 0]
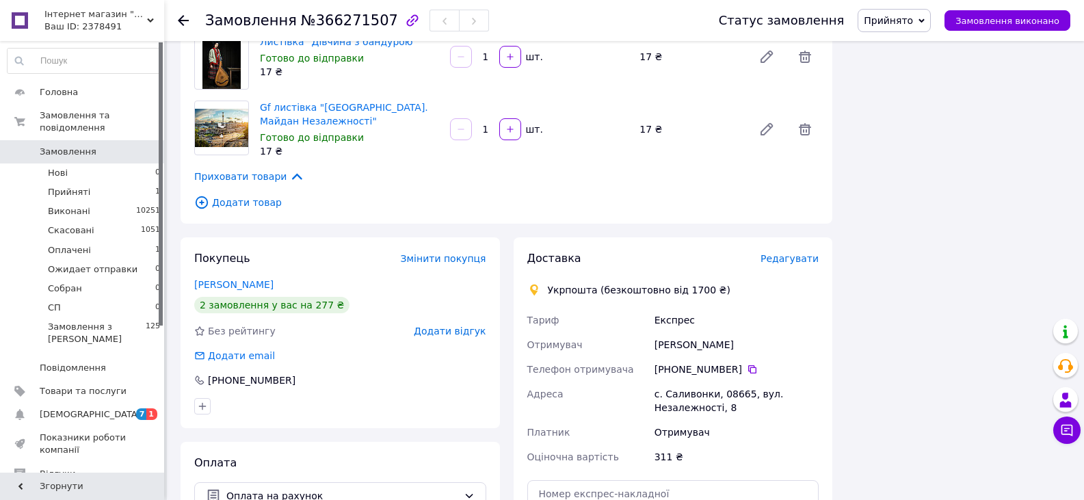
click at [261, 195] on span "Додати товар" at bounding box center [506, 202] width 625 height 15
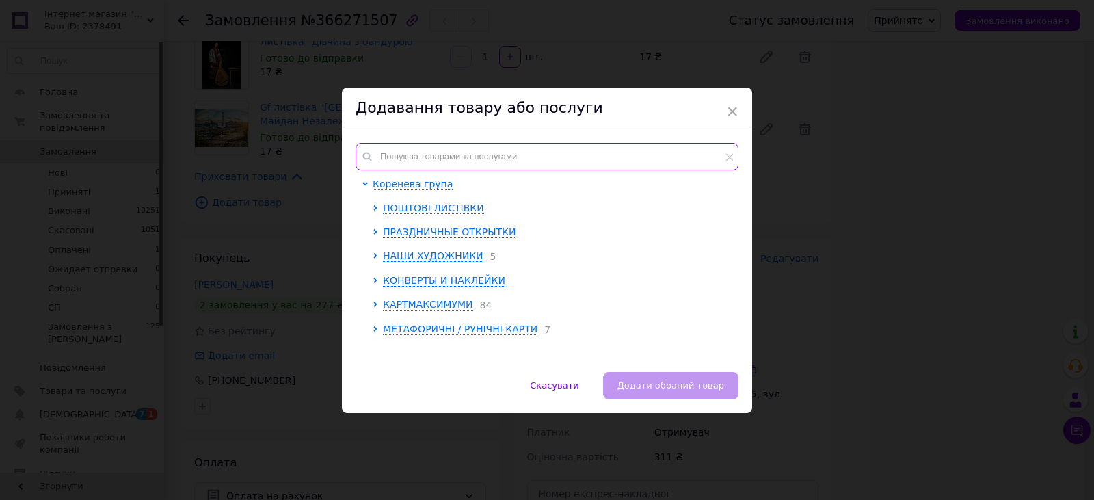
click at [440, 161] on input "text" at bounding box center [547, 156] width 383 height 27
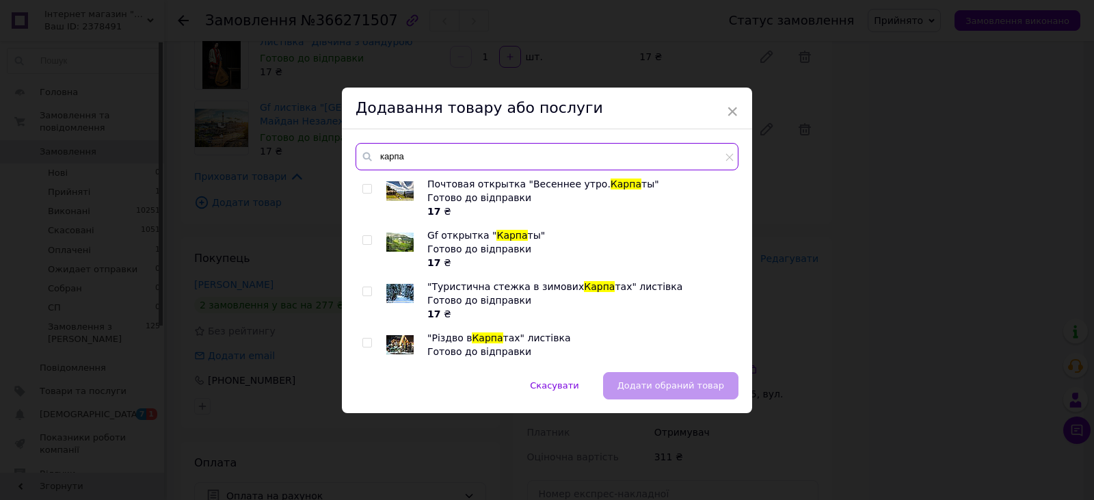
type input "карпа"
click at [363, 246] on div at bounding box center [370, 248] width 14 height 41
click at [365, 244] on input "checkbox" at bounding box center [367, 240] width 9 height 9
checkbox input "true"
click at [662, 391] on span "Додати обраний товар" at bounding box center [671, 385] width 107 height 10
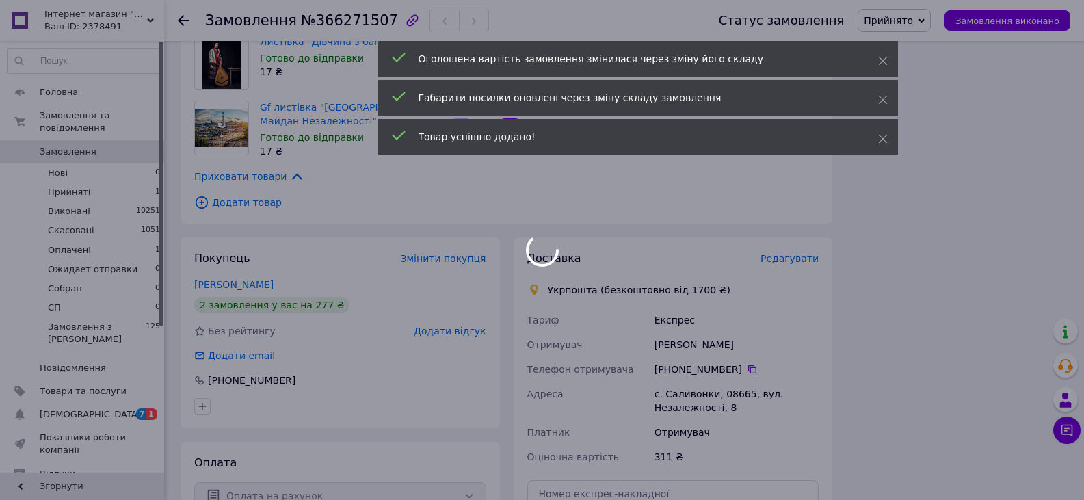
click at [254, 180] on div at bounding box center [542, 250] width 1084 height 500
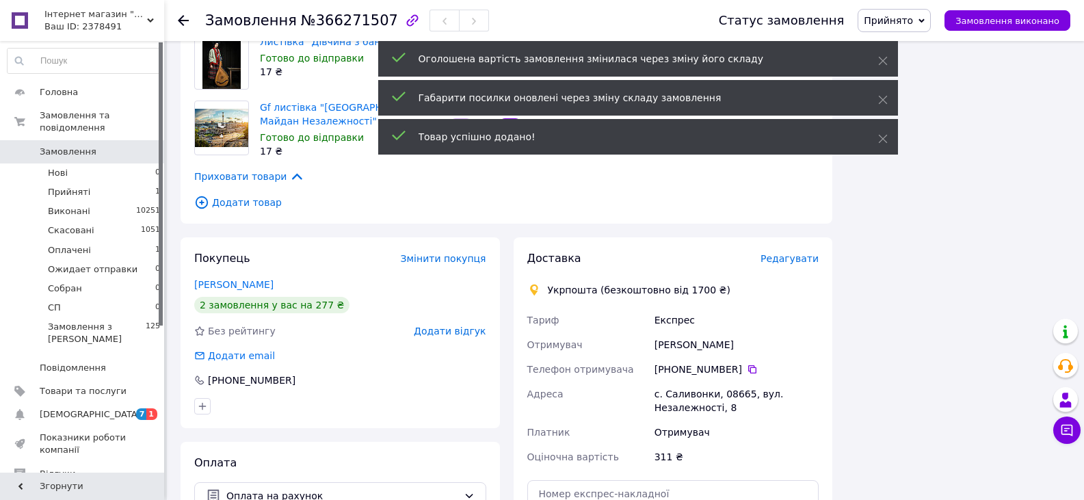
scroll to position [11, 0]
click at [254, 195] on span "Додати товар" at bounding box center [506, 202] width 625 height 15
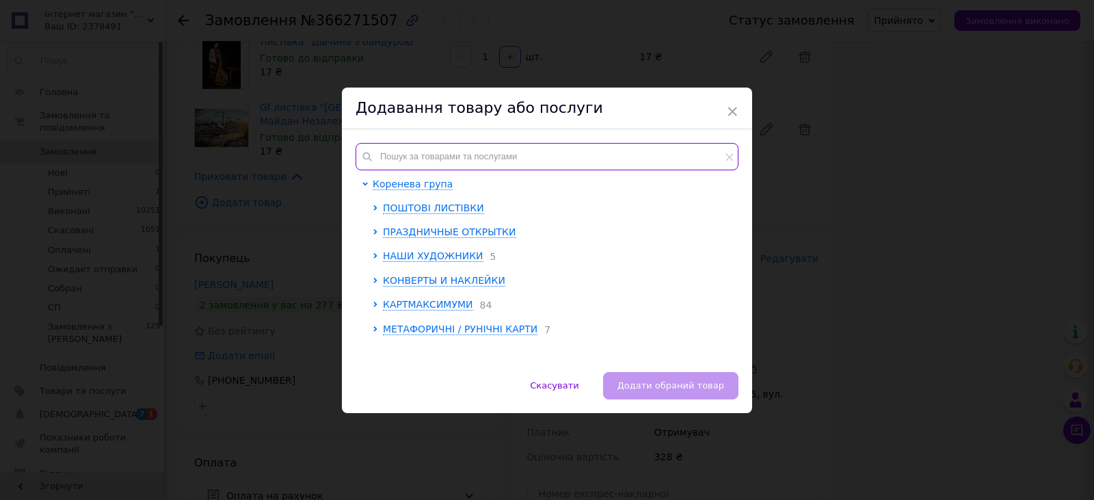
click at [415, 146] on input "text" at bounding box center [547, 156] width 383 height 27
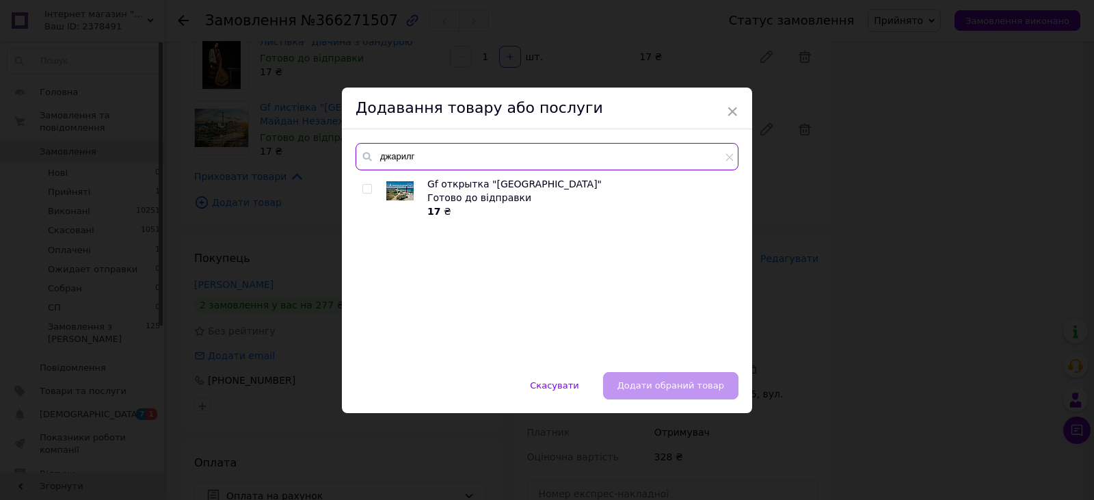
type input "джарилг"
click at [367, 189] on input "checkbox" at bounding box center [367, 189] width 9 height 9
checkbox input "true"
click at [659, 386] on span "Додати обраний товар" at bounding box center [671, 385] width 107 height 10
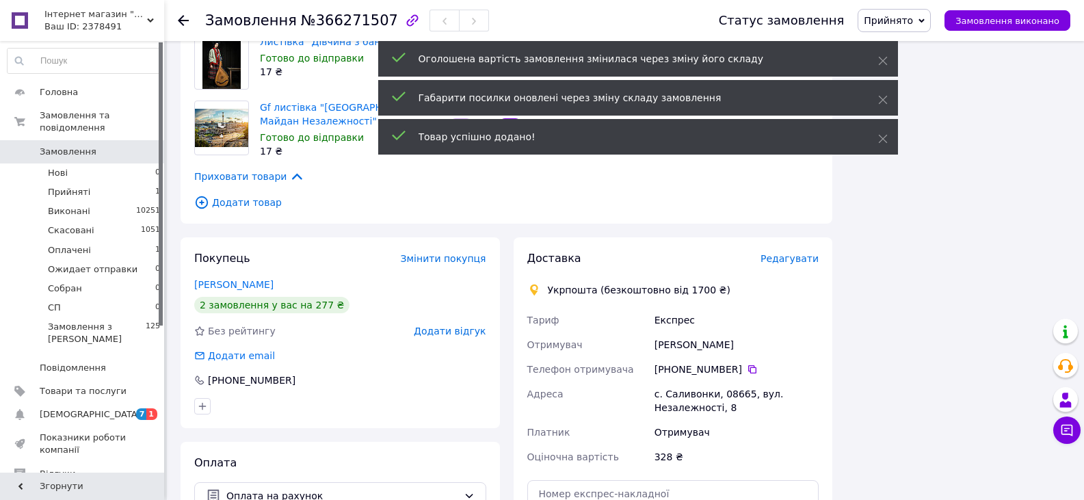
scroll to position [44, 0]
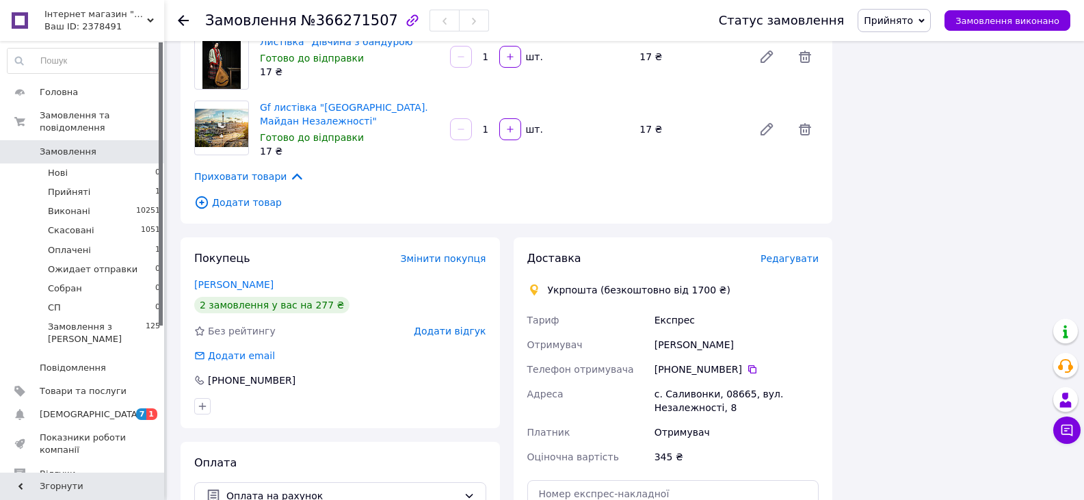
click at [223, 195] on span "Додати товар" at bounding box center [506, 202] width 625 height 15
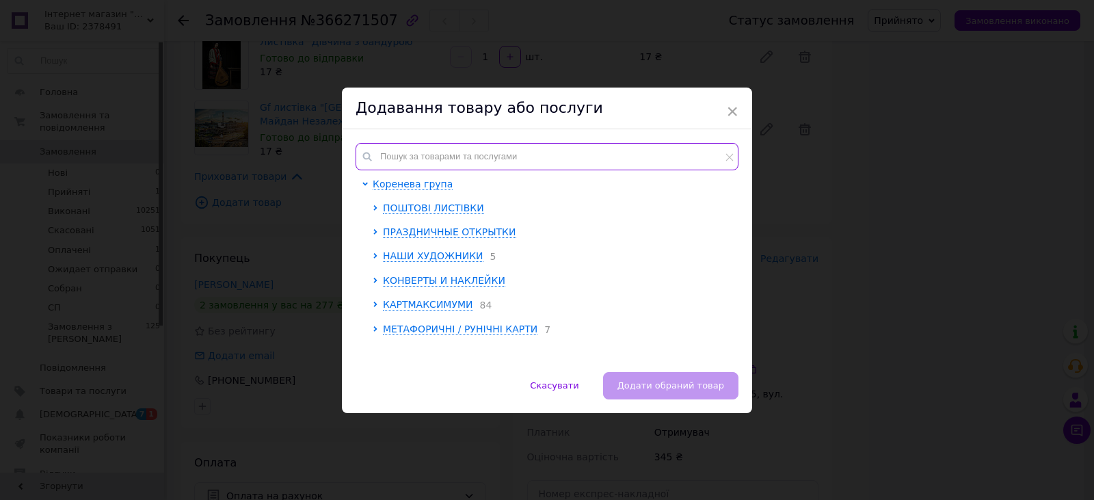
click at [386, 155] on input "text" at bounding box center [547, 156] width 383 height 27
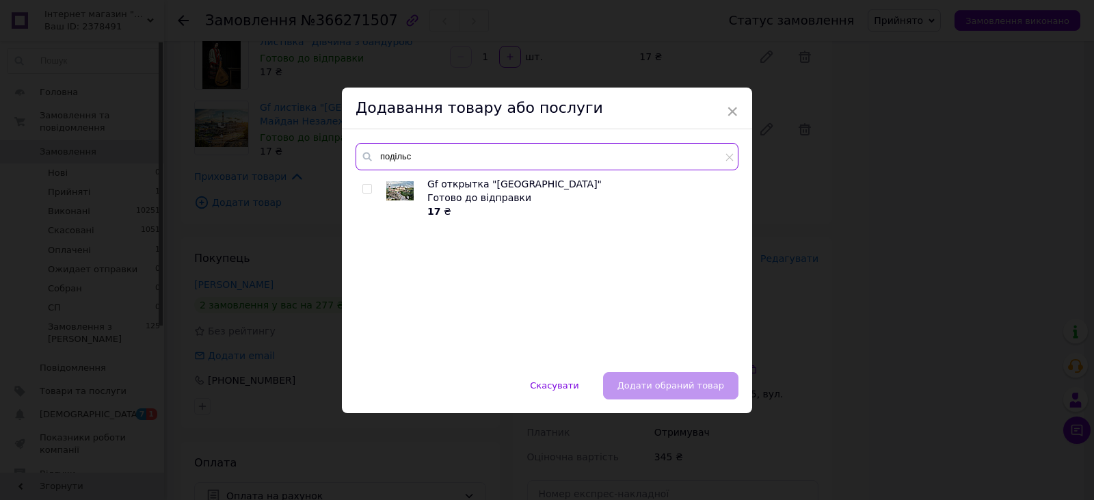
type input "подільс"
click at [369, 189] on input "checkbox" at bounding box center [367, 189] width 9 height 9
checkbox input "true"
click at [712, 387] on span "Додати обраний товар" at bounding box center [671, 385] width 107 height 10
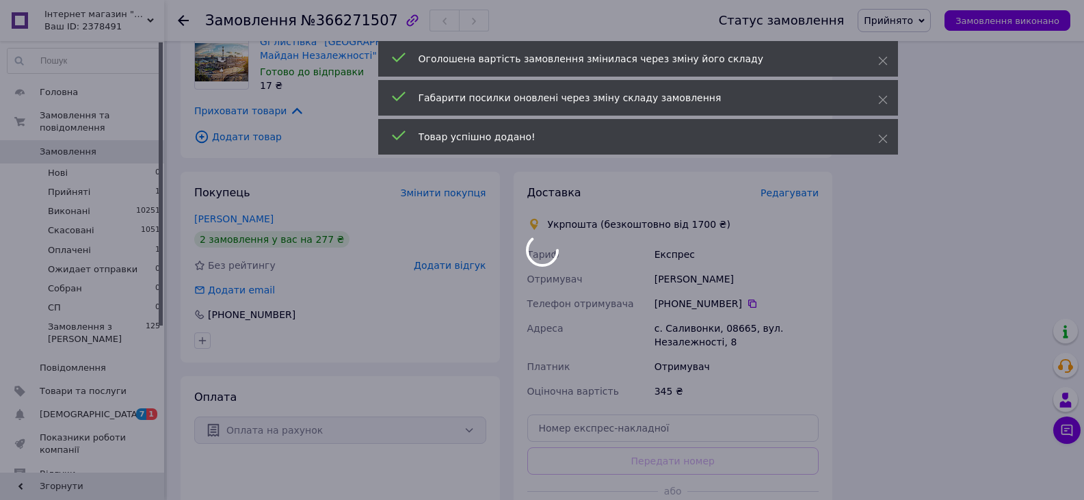
scroll to position [77, 0]
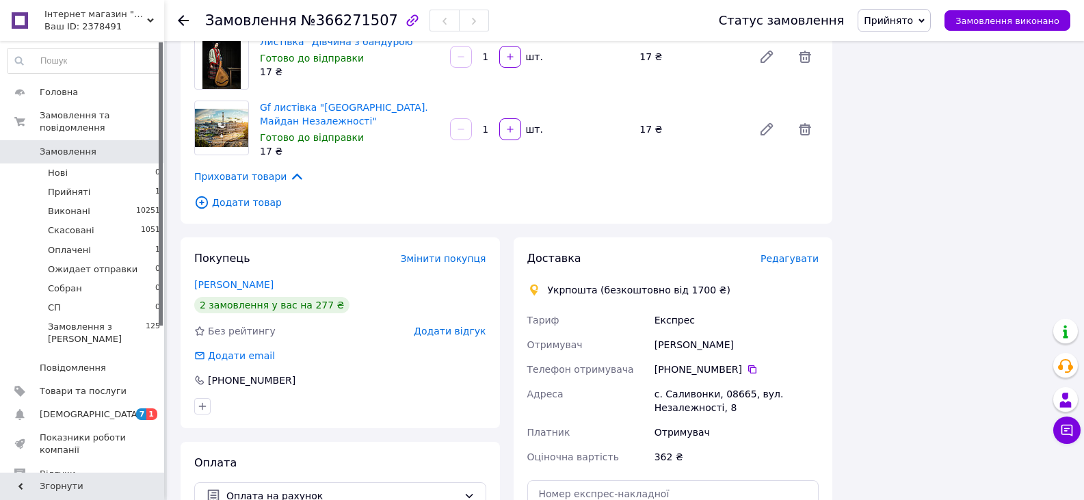
click at [257, 195] on span "Додати товар" at bounding box center [506, 202] width 625 height 15
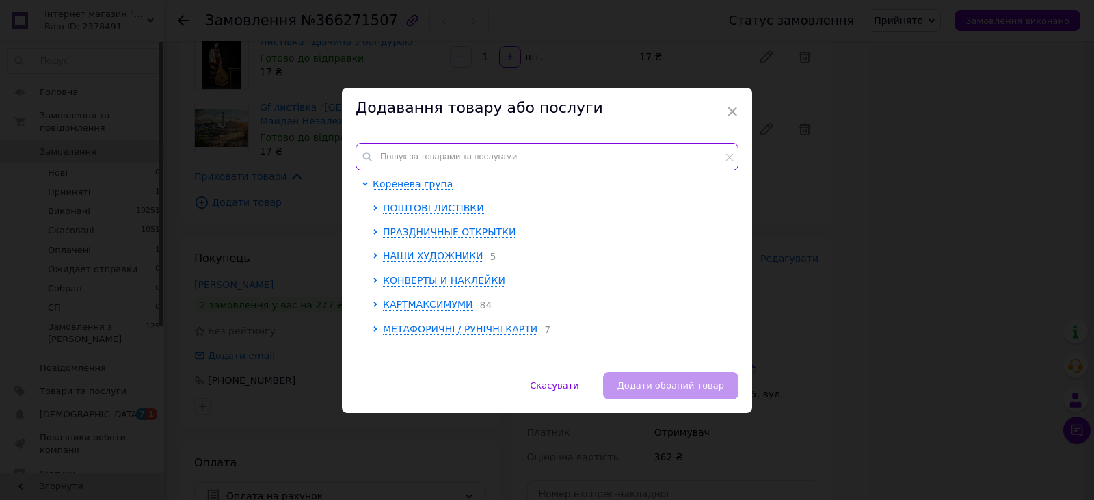
click at [397, 146] on input "text" at bounding box center [547, 156] width 383 height 27
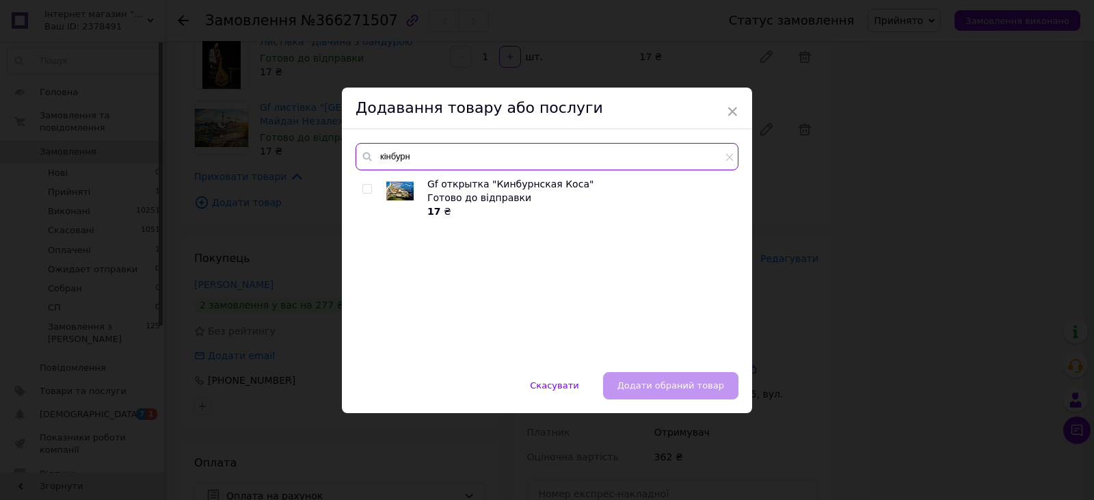
type input "кінбурн"
click at [366, 188] on input "checkbox" at bounding box center [367, 189] width 9 height 9
checkbox input "true"
click at [676, 384] on span "Додати обраний товар" at bounding box center [671, 385] width 107 height 10
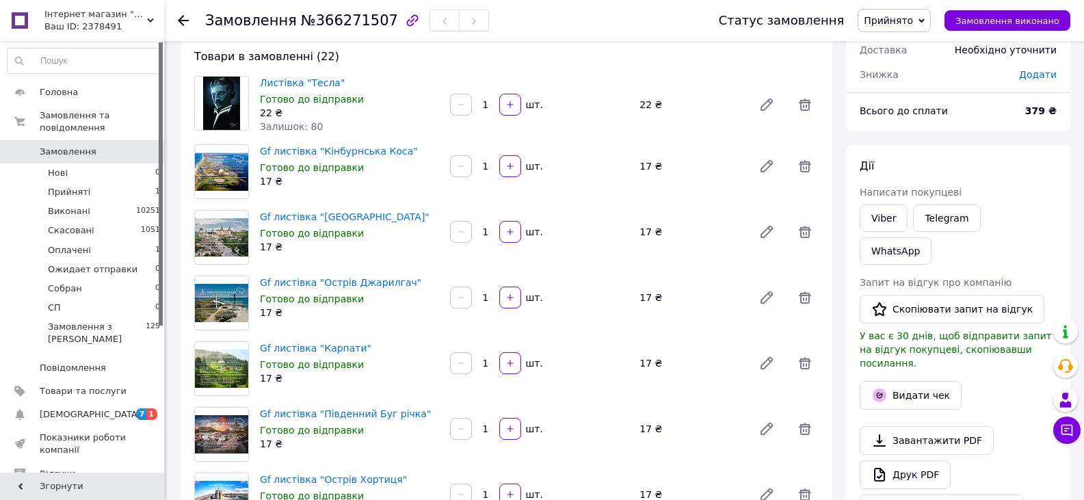
scroll to position [47, 0]
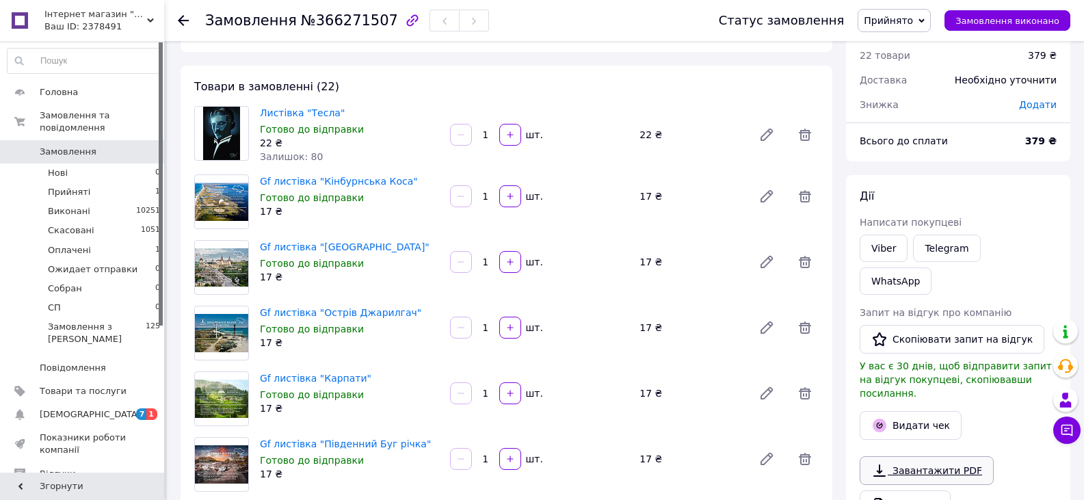
click at [945, 456] on link "Завантажити PDF" at bounding box center [927, 470] width 134 height 29
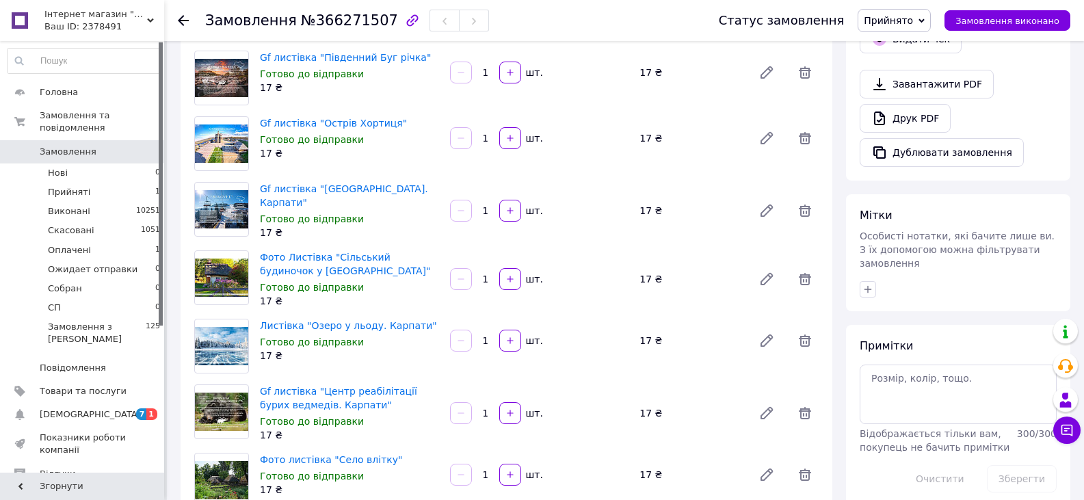
scroll to position [457, 0]
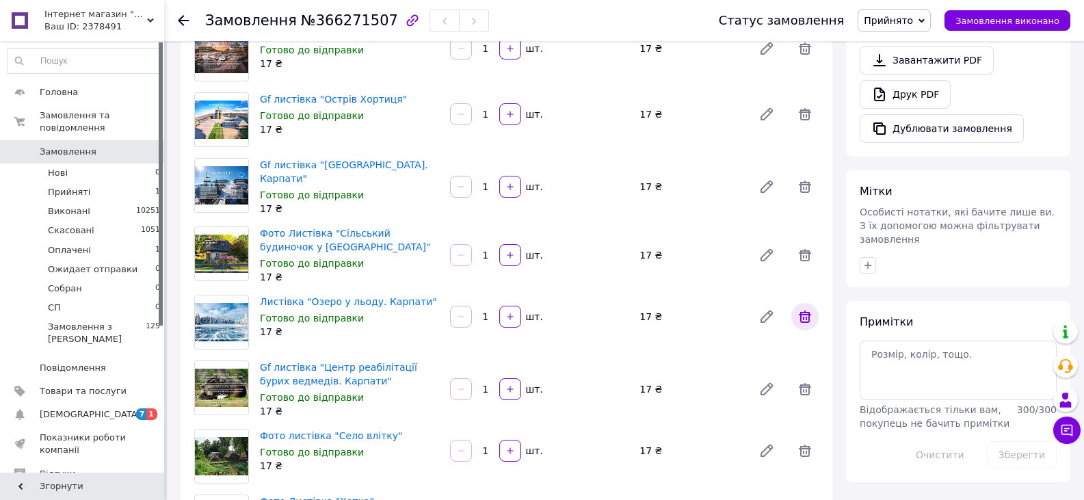
click at [802, 315] on icon at bounding box center [805, 316] width 16 height 16
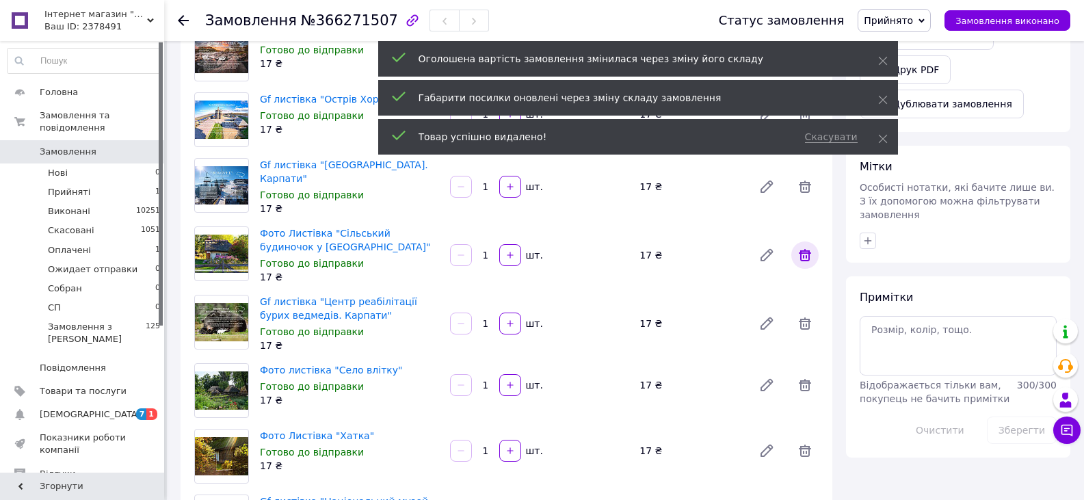
scroll to position [142, 0]
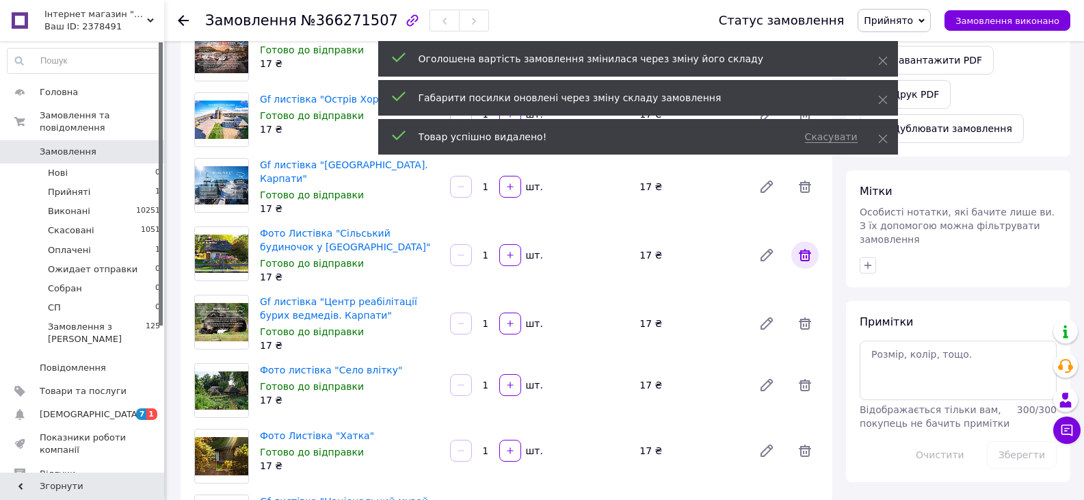
click at [803, 255] on icon at bounding box center [805, 255] width 16 height 16
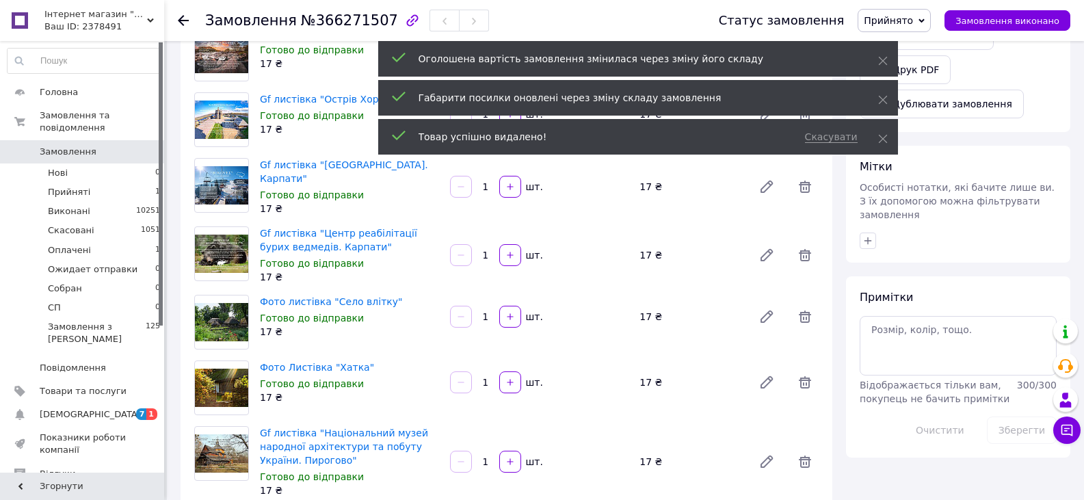
scroll to position [175, 0]
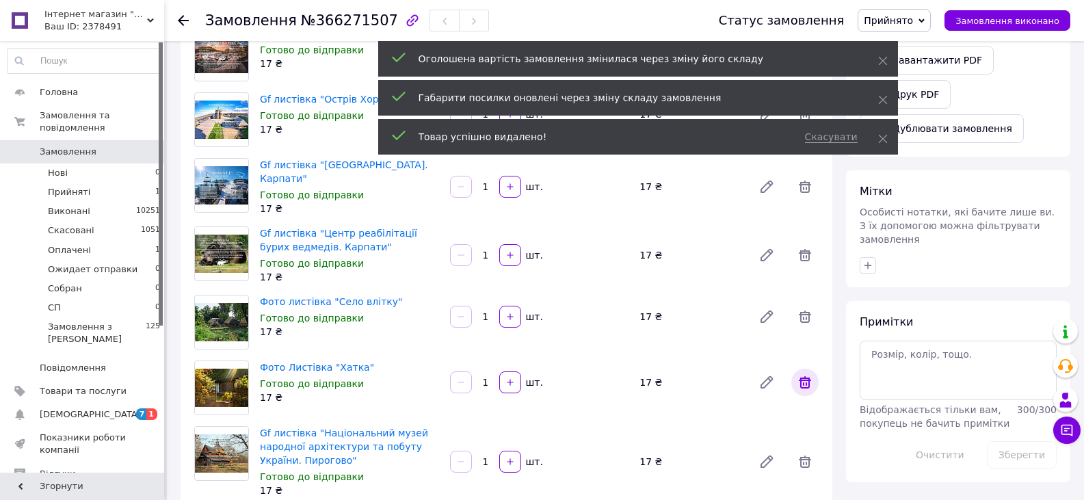
click at [800, 381] on icon at bounding box center [805, 382] width 12 height 12
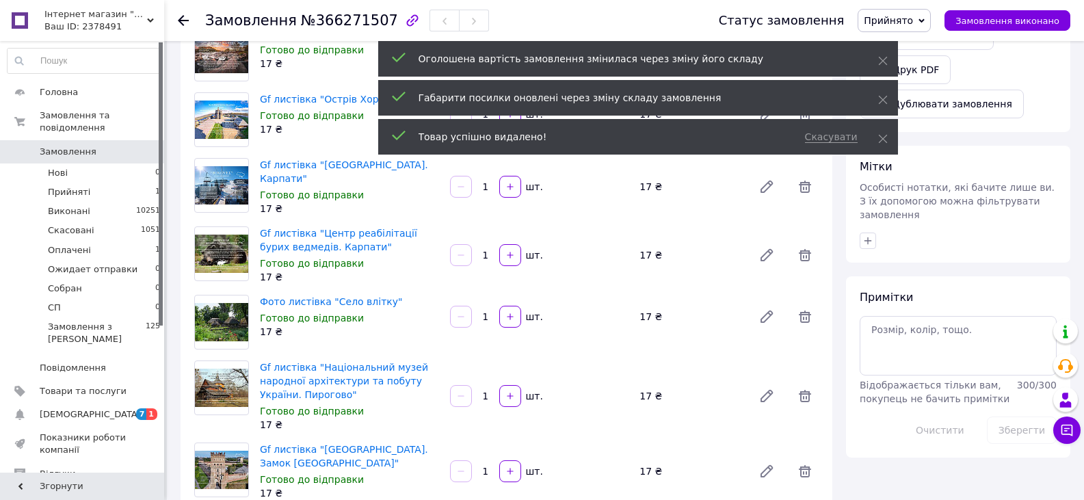
scroll to position [208, 0]
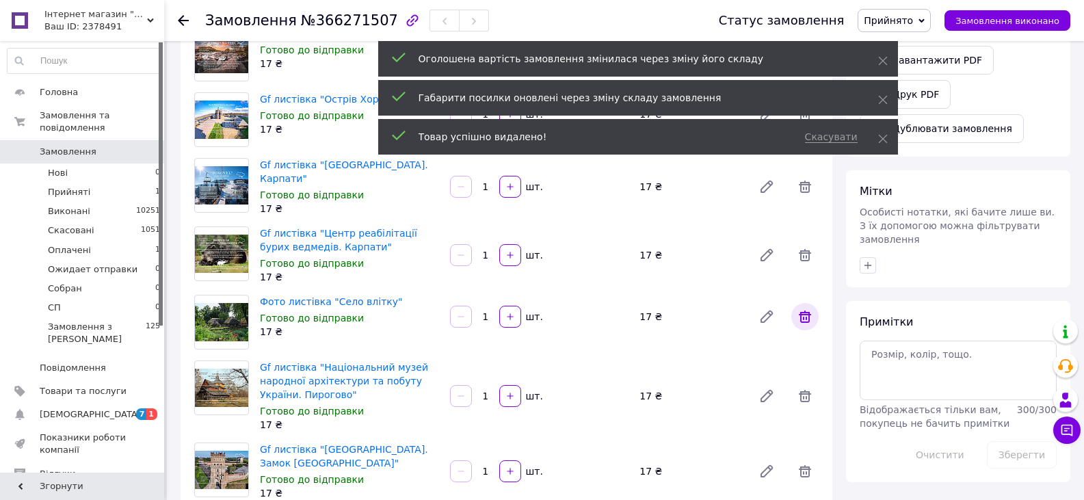
click at [802, 315] on icon at bounding box center [805, 316] width 16 height 16
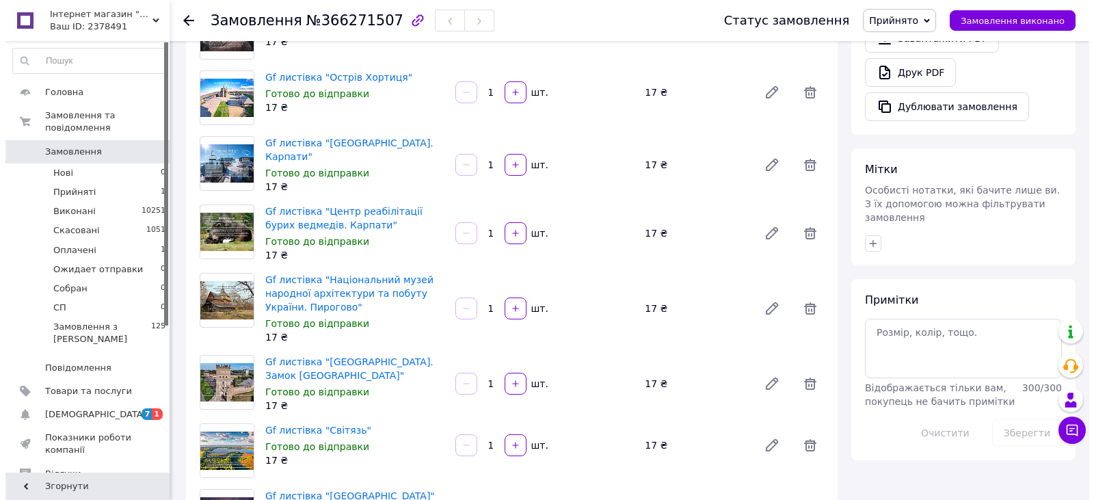
scroll to position [0, 0]
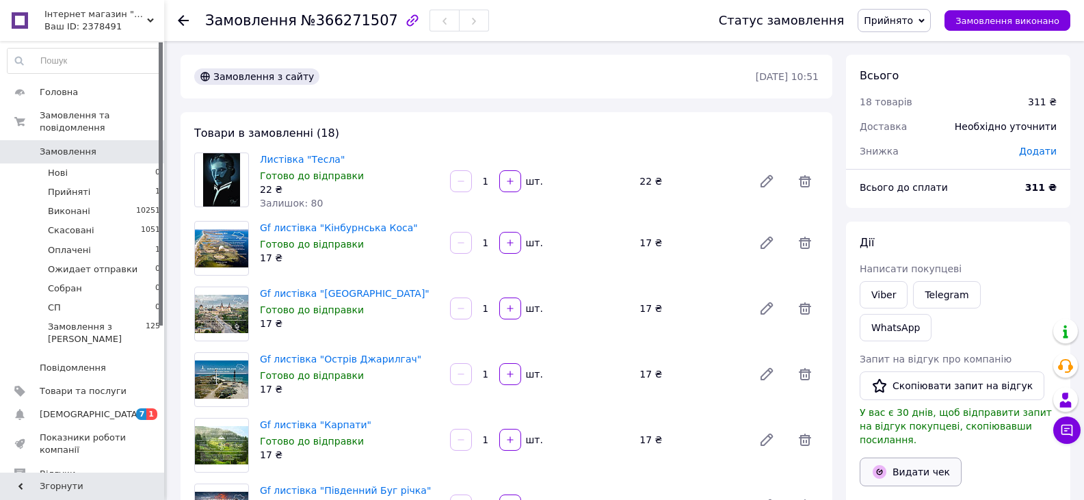
click at [940, 458] on button "Видати чек" at bounding box center [911, 472] width 102 height 29
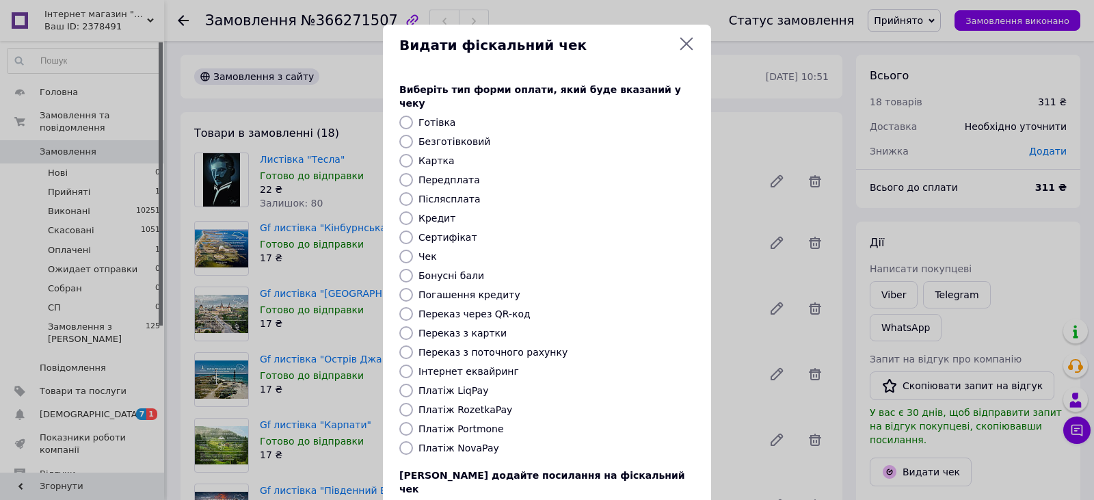
click at [459, 136] on label "Безготівковий" at bounding box center [455, 141] width 72 height 11
click at [413, 135] on input "Безготівковий" at bounding box center [406, 142] width 14 height 14
radio input "true"
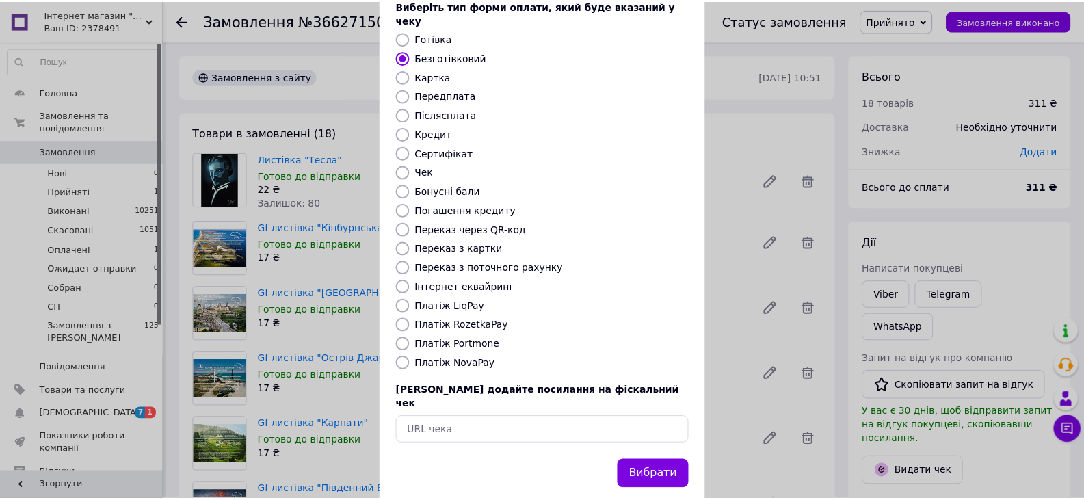
scroll to position [88, 0]
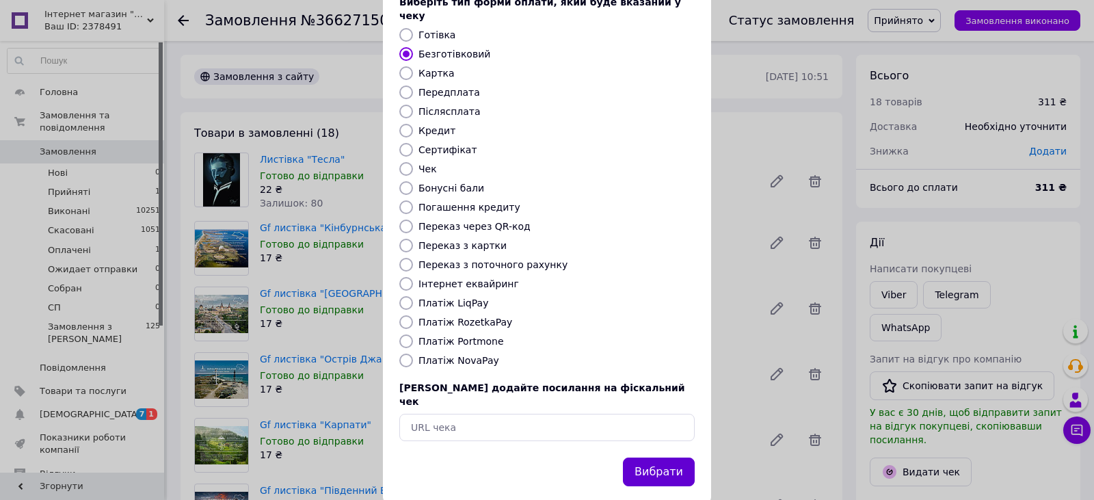
click at [656, 458] on button "Вибрати" at bounding box center [659, 472] width 72 height 29
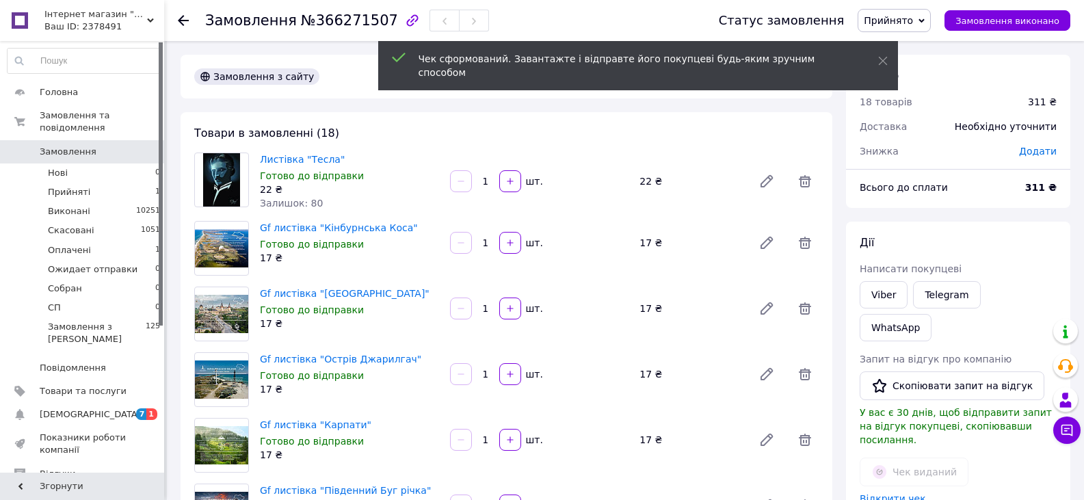
click at [926, 11] on span "Прийнято" at bounding box center [894, 20] width 73 height 23
click at [910, 89] on li "Оплачено" at bounding box center [909, 89] width 103 height 21
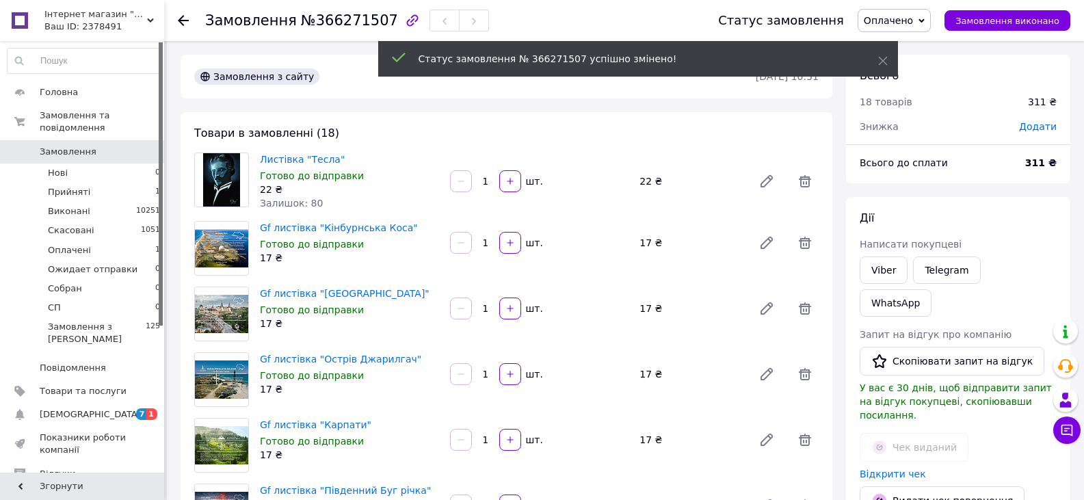
scroll to position [306, 0]
